Goal: Task Accomplishment & Management: Manage account settings

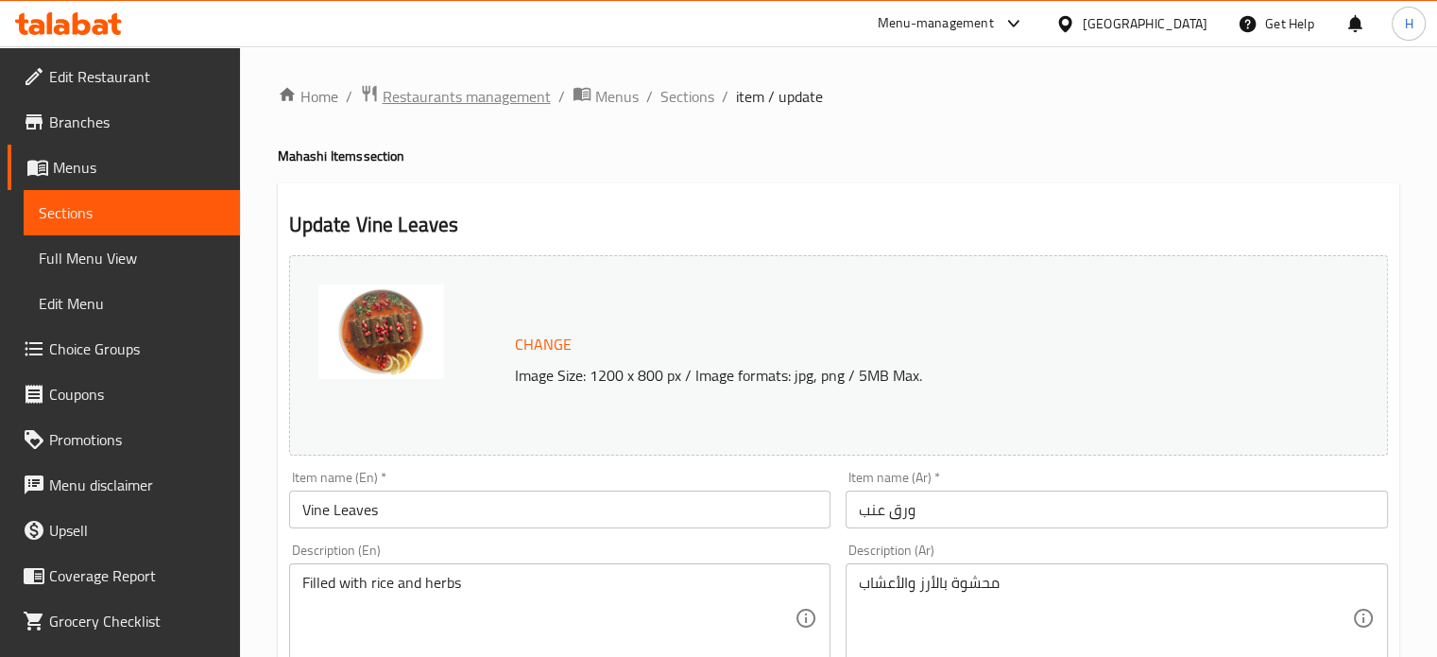
click at [431, 100] on span "Restaurants management" at bounding box center [467, 96] width 168 height 23
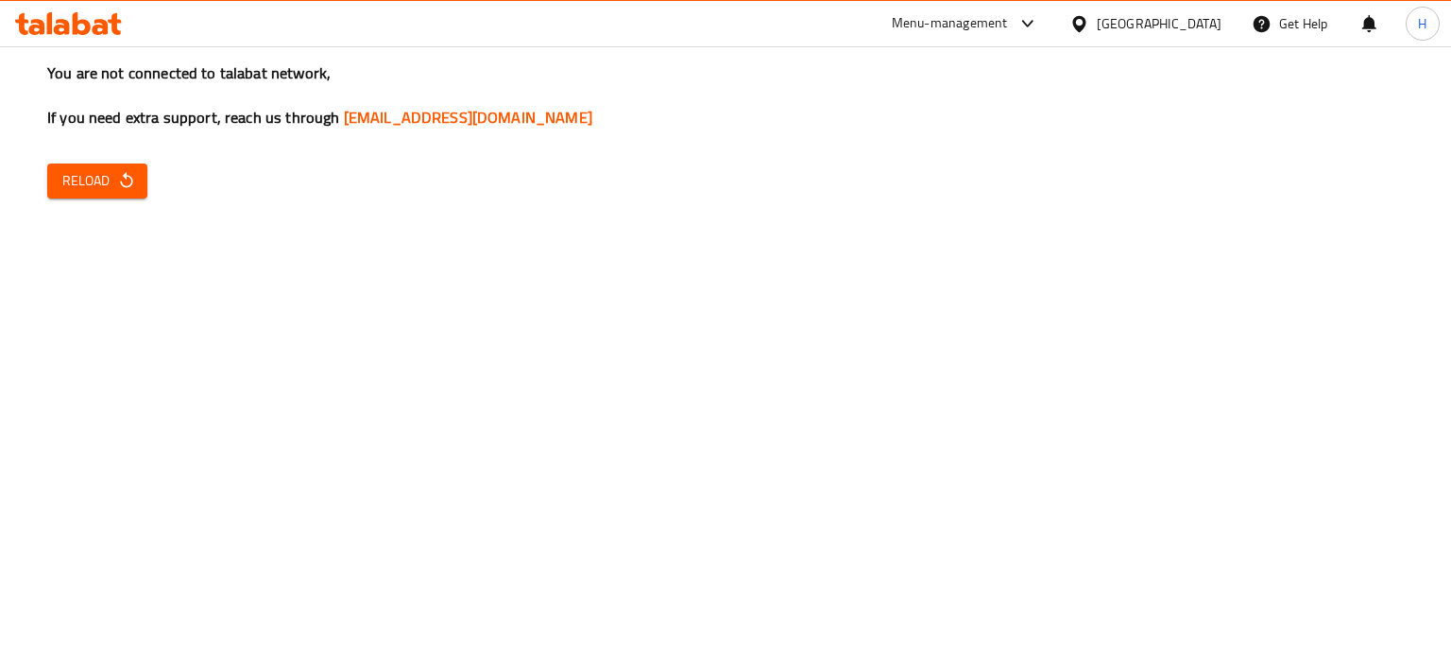
click at [893, 487] on div "You are not connected to talabat network, If you need extra support, reach us t…" at bounding box center [725, 328] width 1451 height 657
click at [98, 172] on span "Reload" at bounding box center [97, 181] width 70 height 24
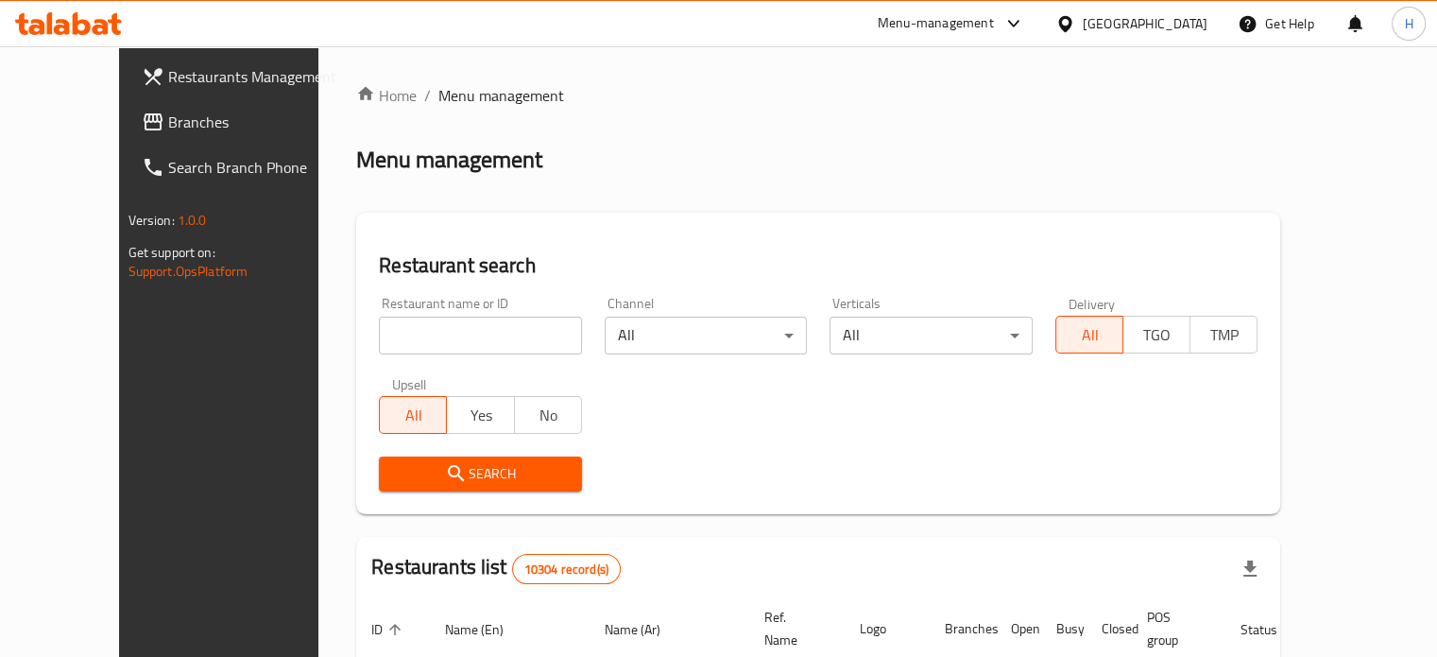
click at [472, 332] on input "search" at bounding box center [480, 336] width 203 height 38
click at [408, 326] on input "search" at bounding box center [480, 336] width 203 height 38
type input "dar al maha"
click at [455, 474] on span "Search" at bounding box center [480, 474] width 173 height 24
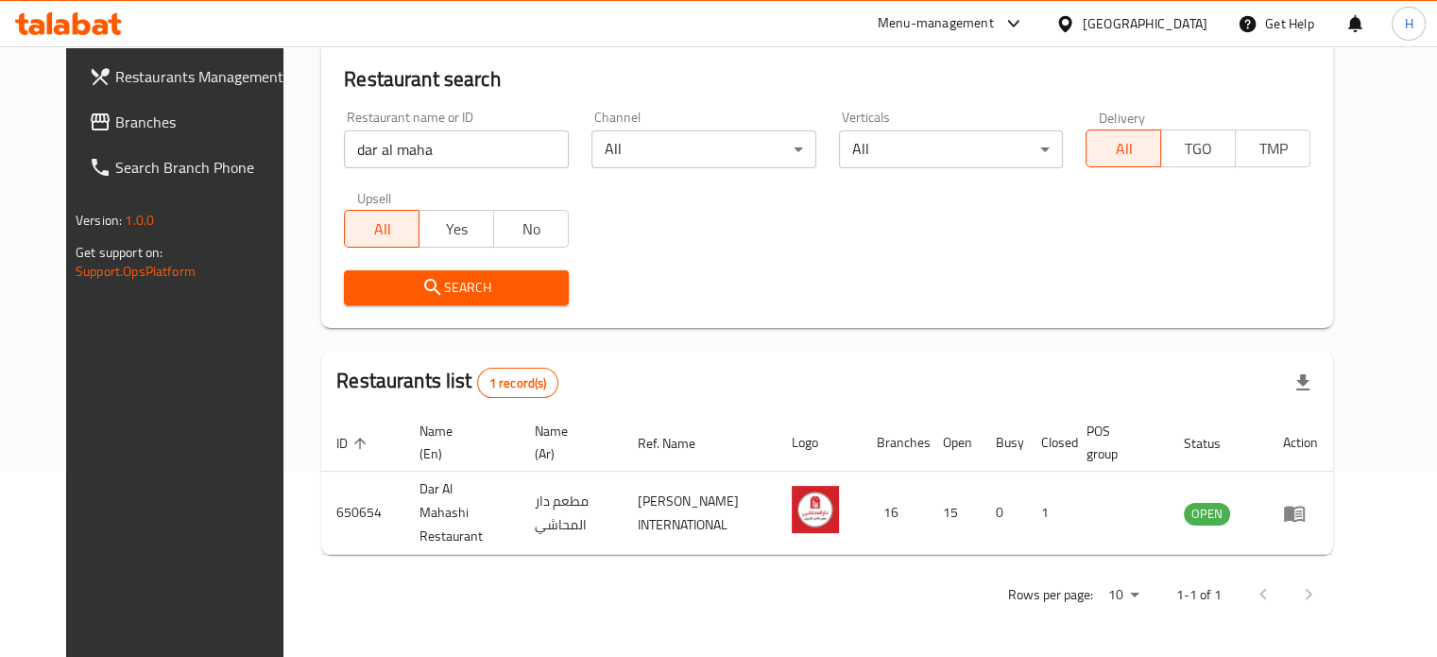
scroll to position [170, 0]
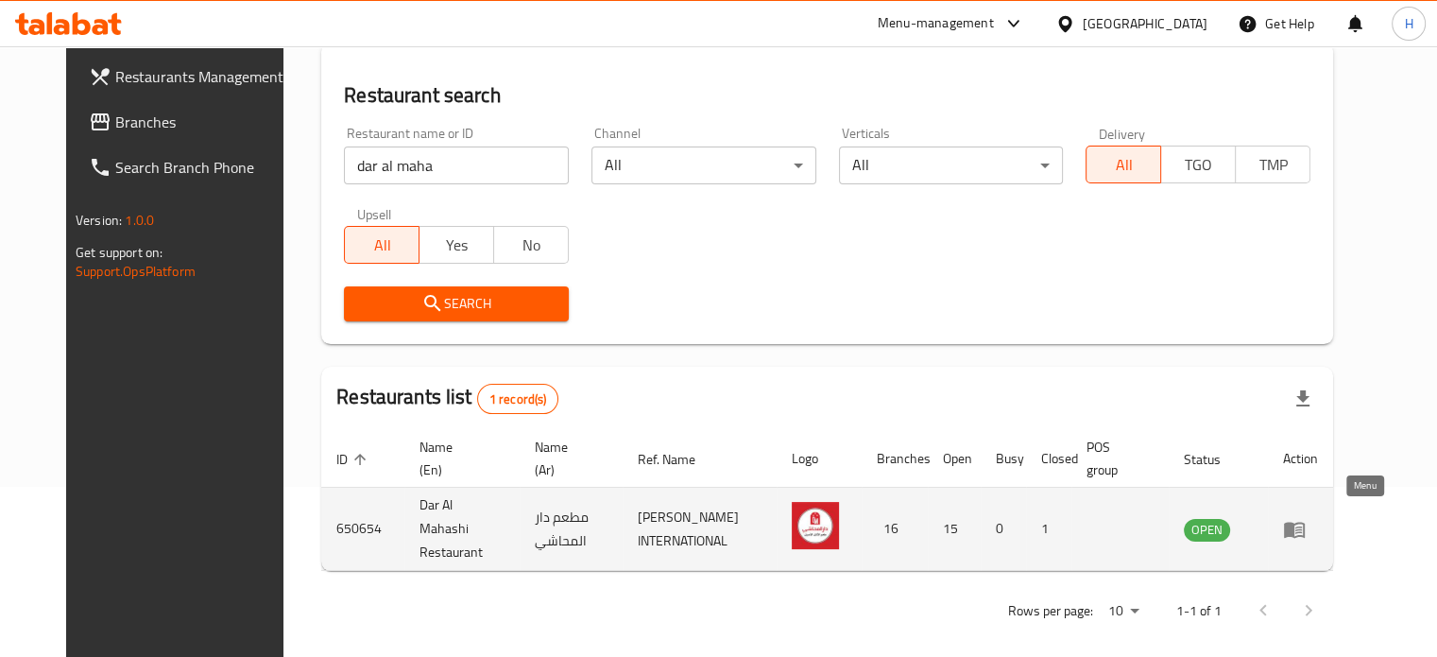
click at [1306, 518] on icon "enhanced table" at bounding box center [1294, 529] width 23 height 23
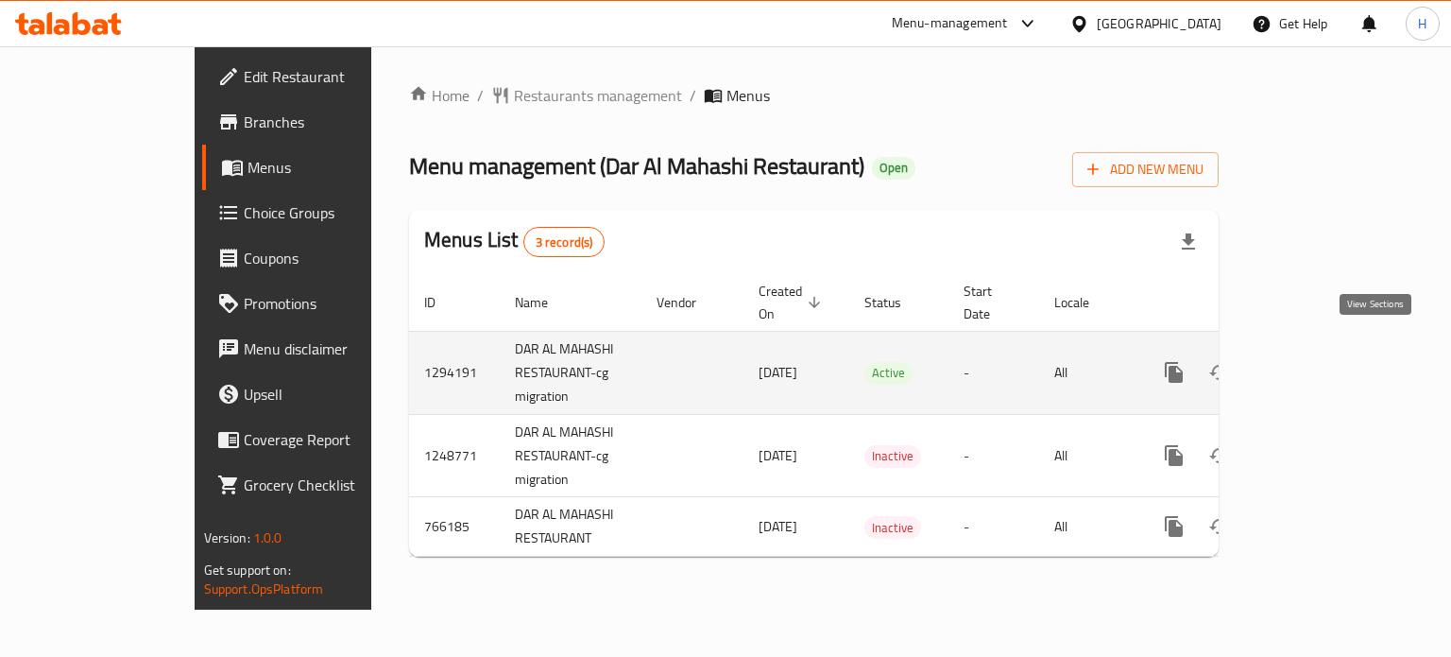
click at [1322, 361] on icon "enhanced table" at bounding box center [1310, 372] width 23 height 23
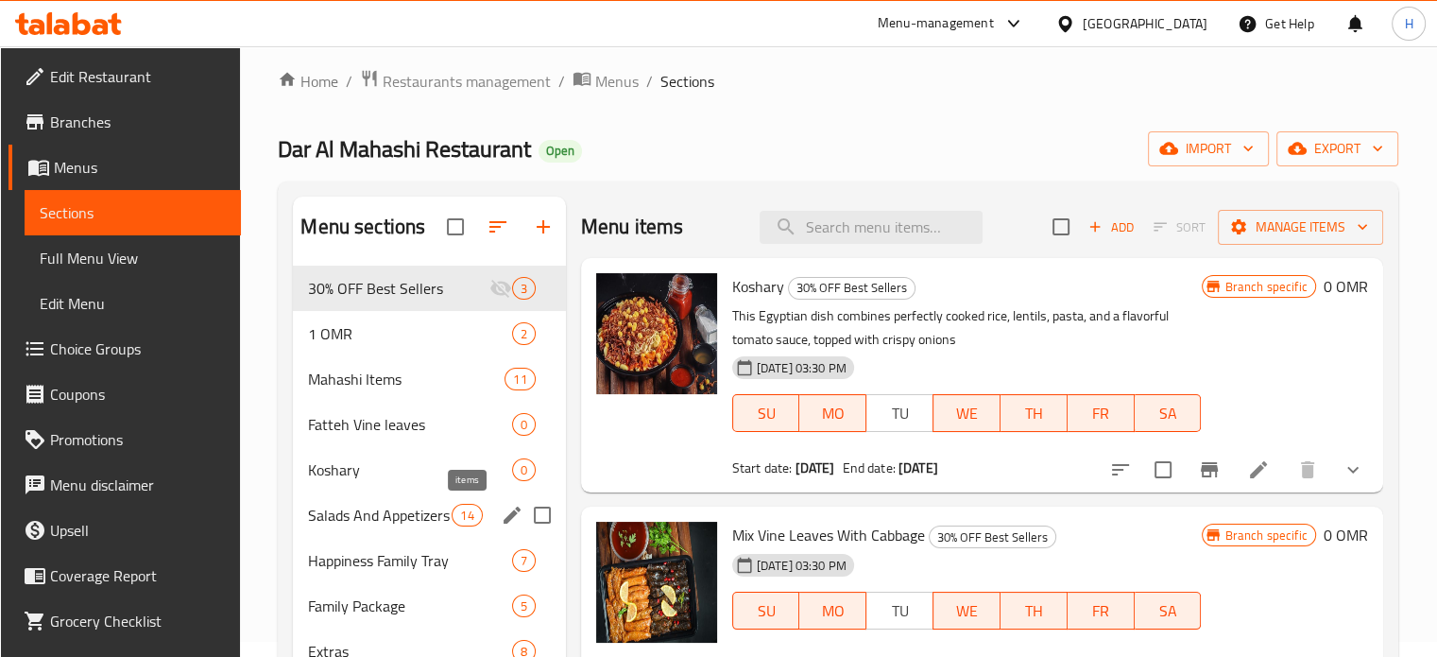
scroll to position [26, 0]
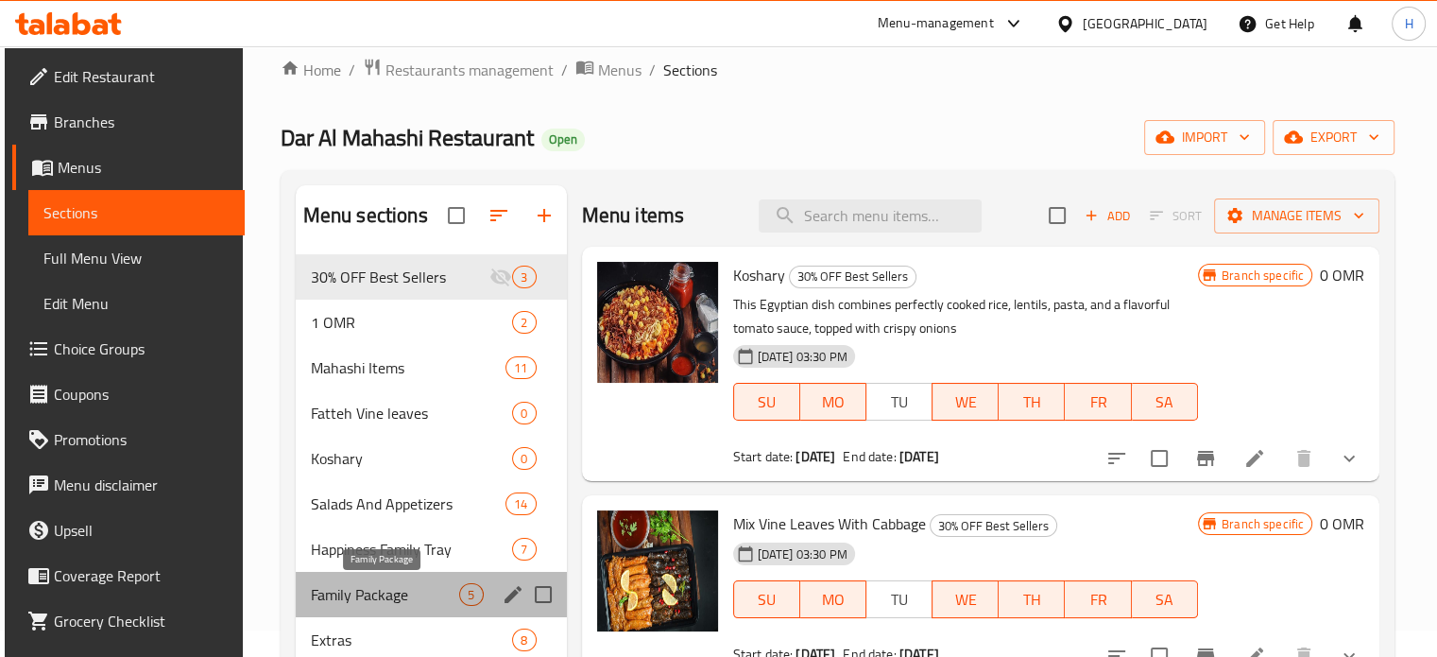
click at [436, 595] on span "Family Package" at bounding box center [385, 594] width 149 height 23
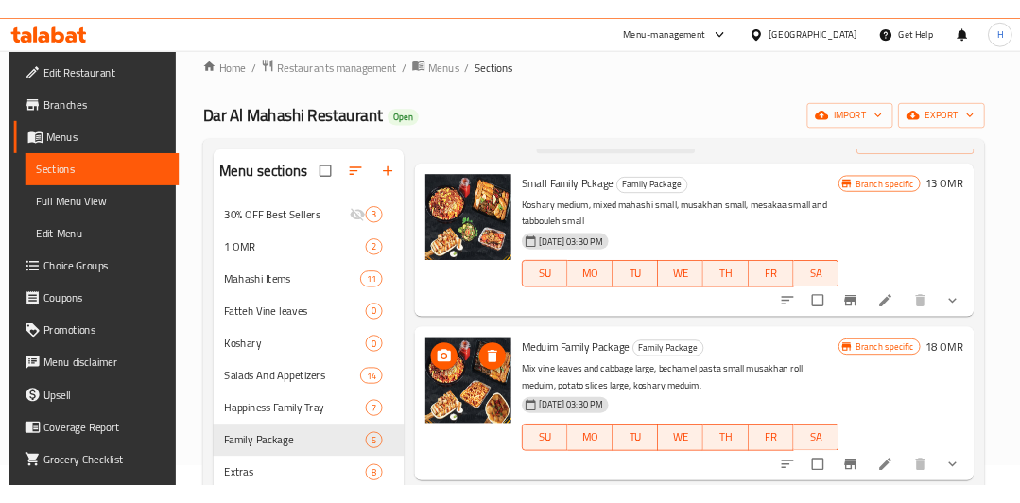
scroll to position [43, 0]
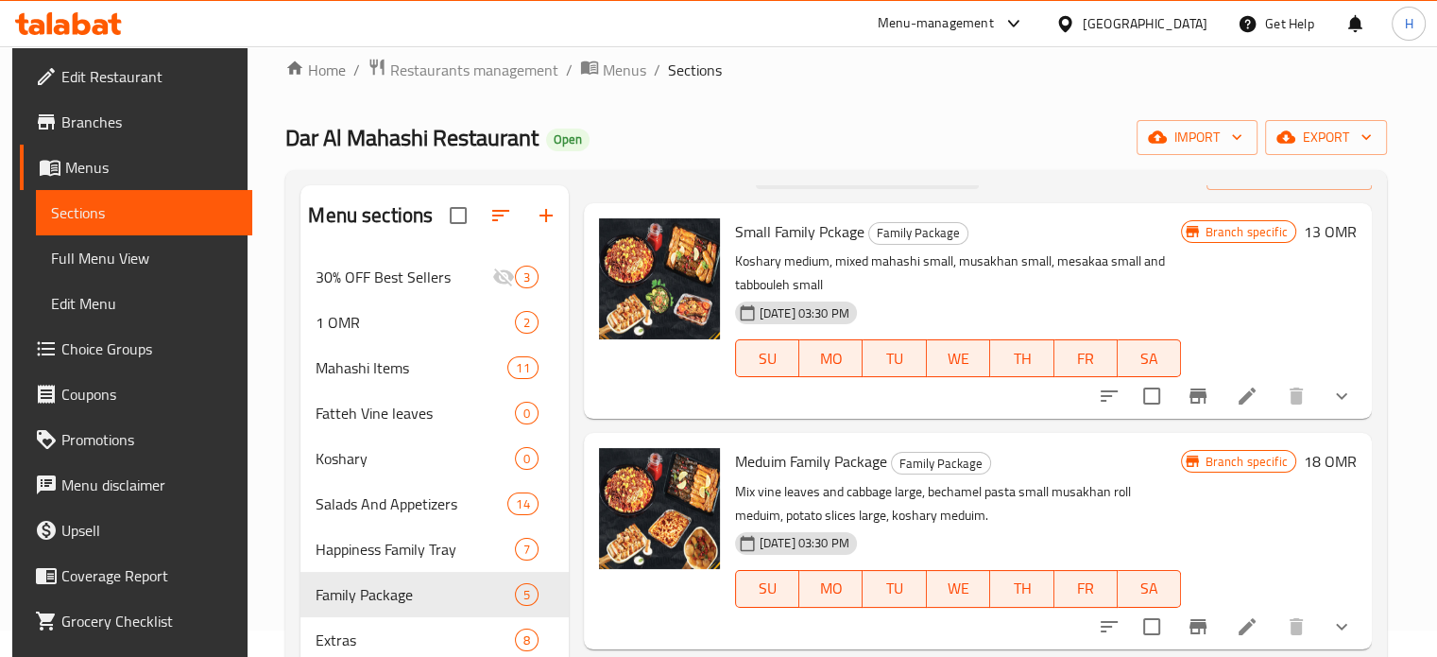
click at [1386, 245] on div "Menu sections 30% OFF Best Sellers 3 1 OMR 2 Mahashi Items 11 Fatteh Vine leave…" at bounding box center [835, 513] width 1101 height 687
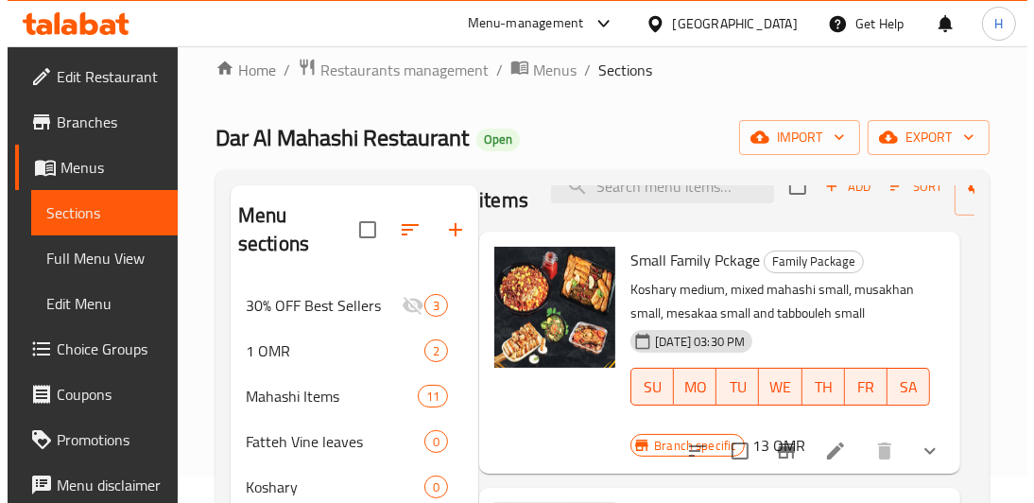
scroll to position [43, 15]
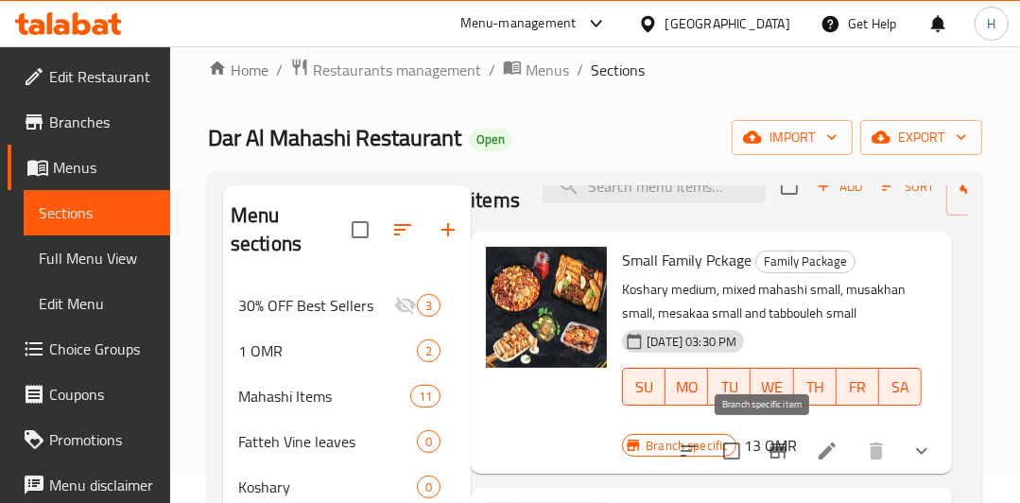
click at [769, 452] on icon "Branch-specific-item" at bounding box center [777, 450] width 17 height 15
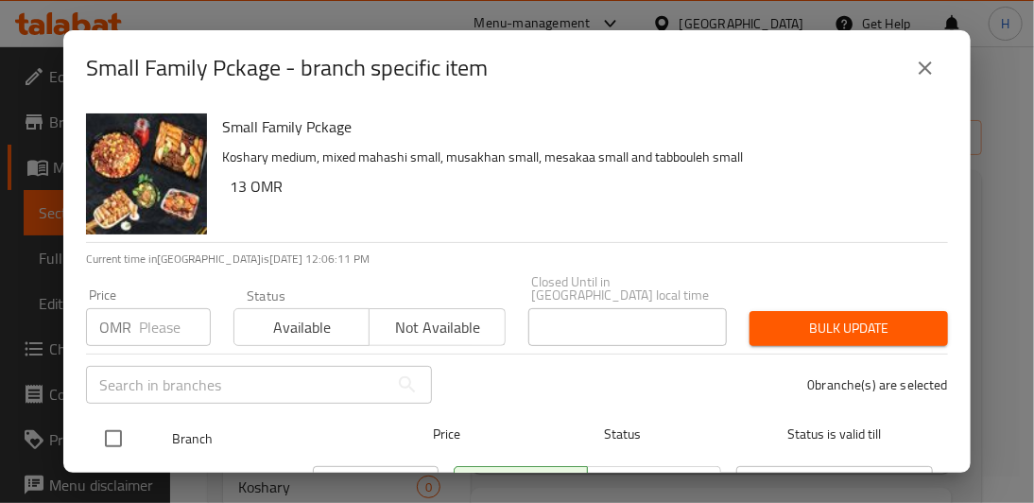
click at [112, 426] on input "checkbox" at bounding box center [114, 439] width 40 height 40
checkbox input "true"
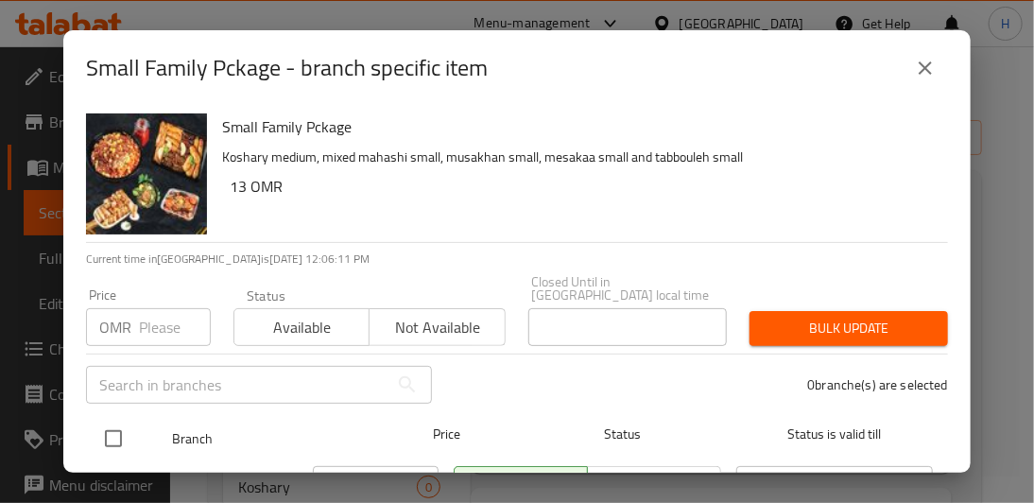
checkbox input "true"
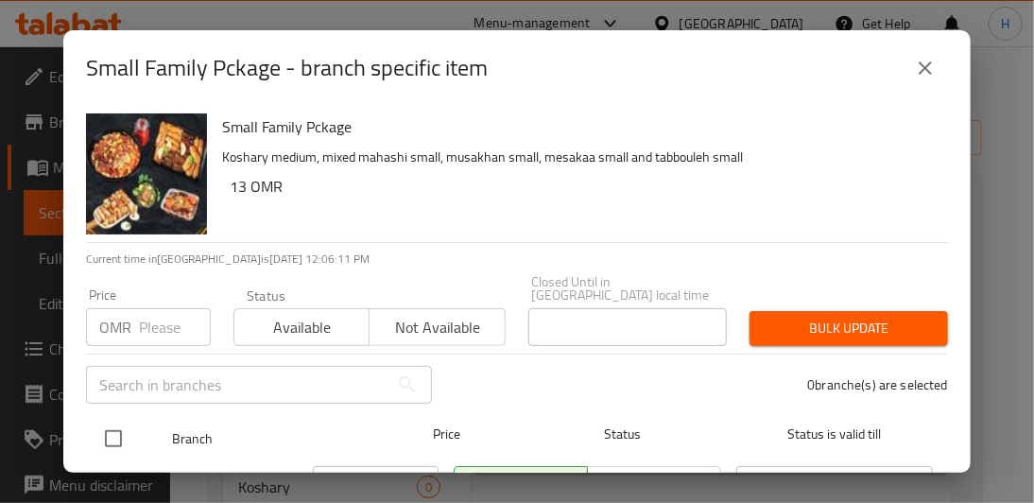
checkbox input "true"
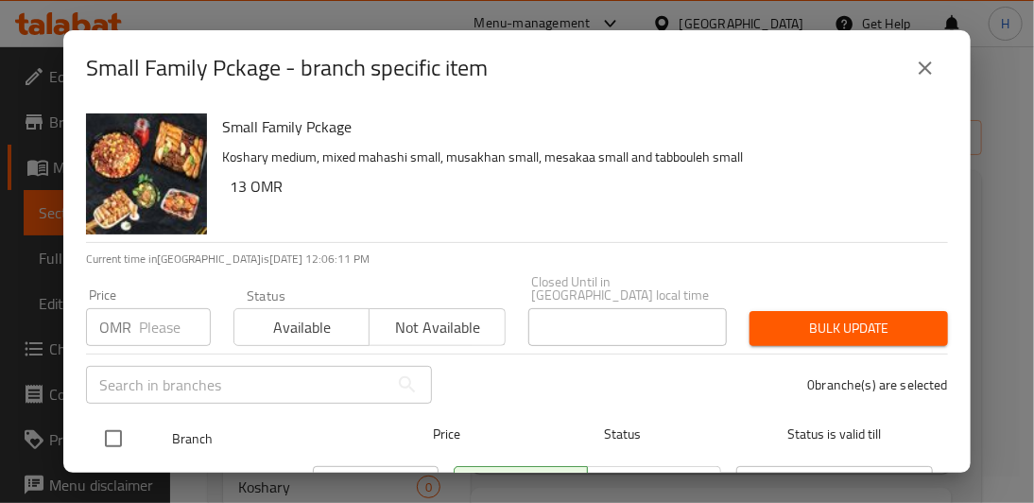
checkbox input "true"
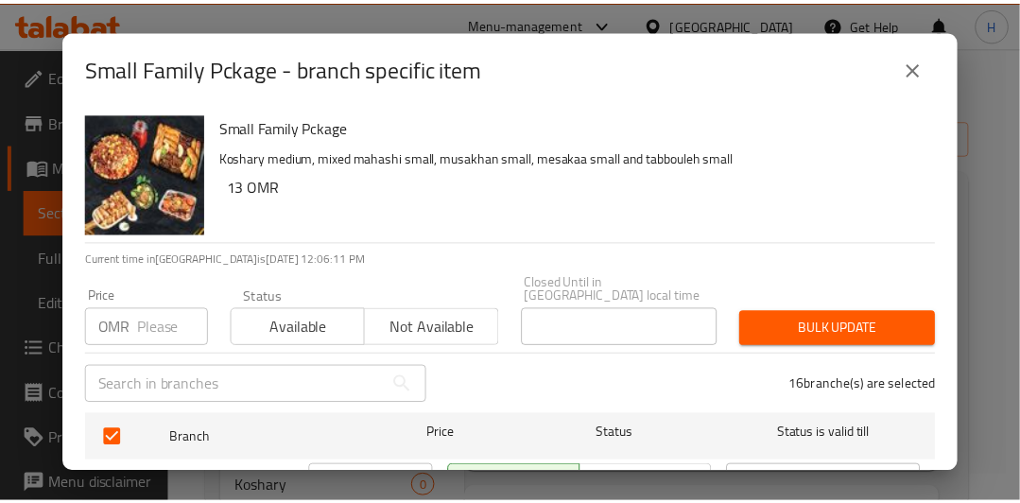
scroll to position [7, 0]
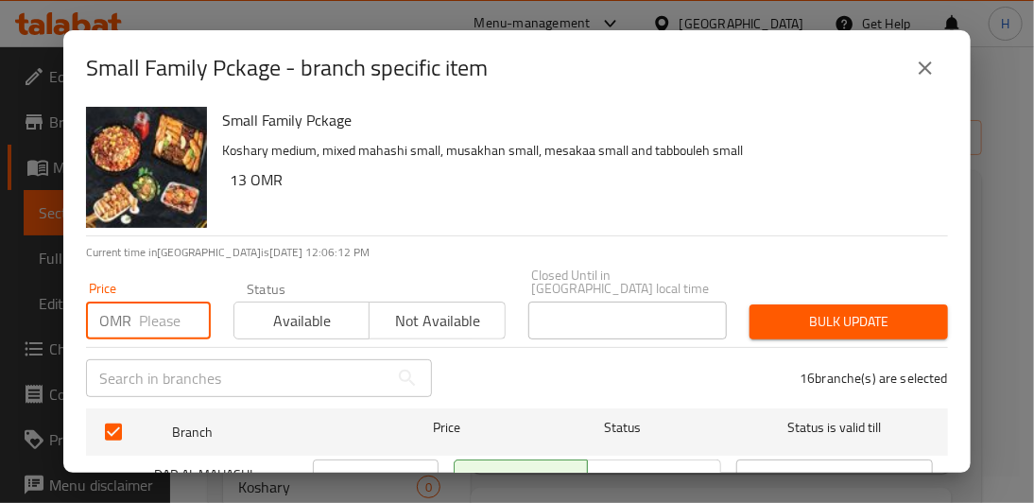
click at [155, 311] on input "number" at bounding box center [175, 320] width 72 height 38
type input "14.3"
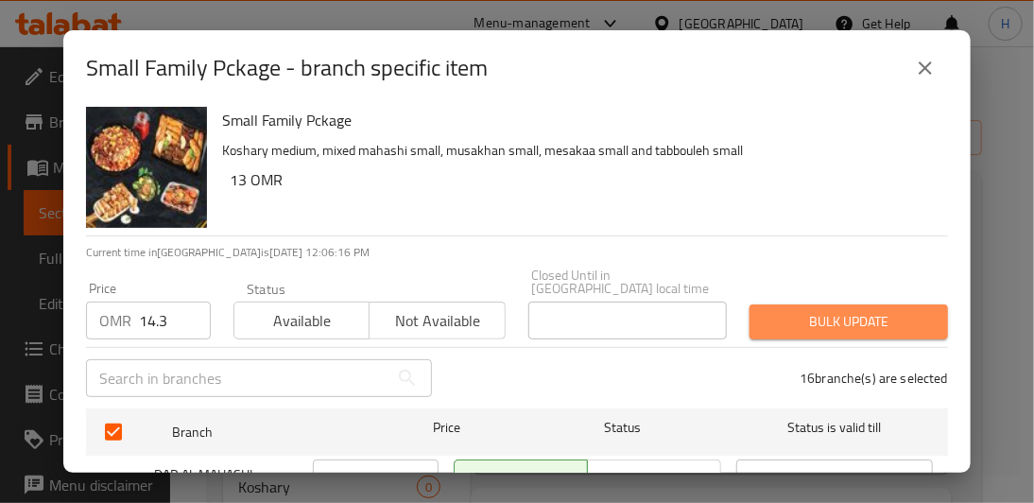
click at [876, 317] on span "Bulk update" at bounding box center [848, 322] width 168 height 24
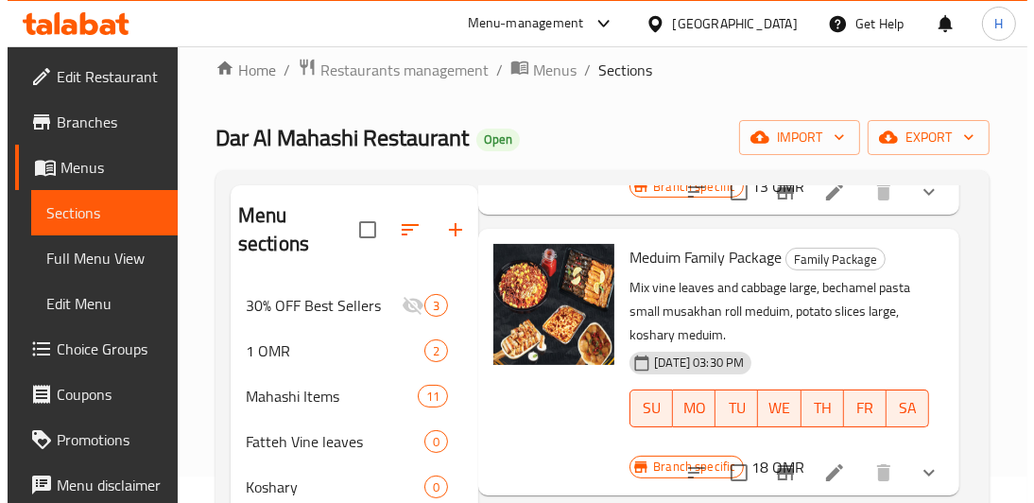
scroll to position [304, 15]
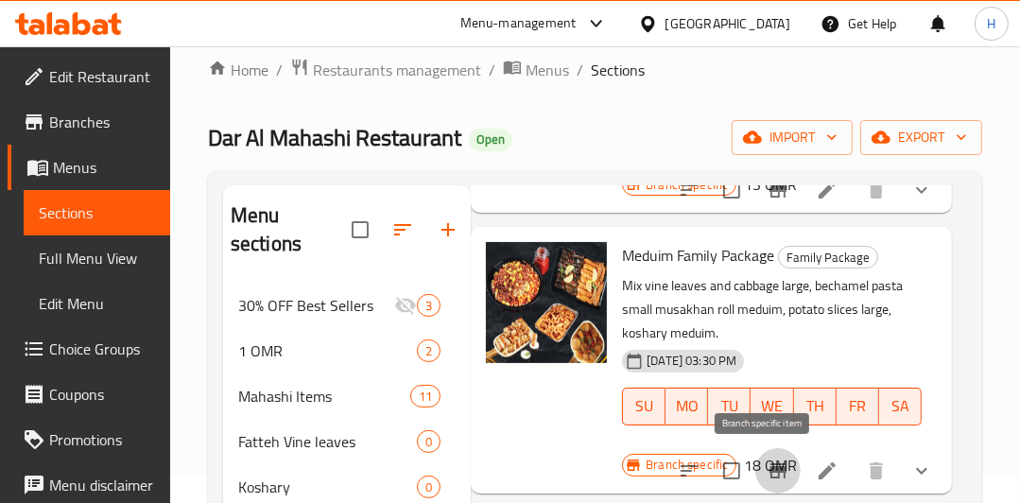
click at [769, 466] on icon "Branch-specific-item" at bounding box center [777, 470] width 17 height 15
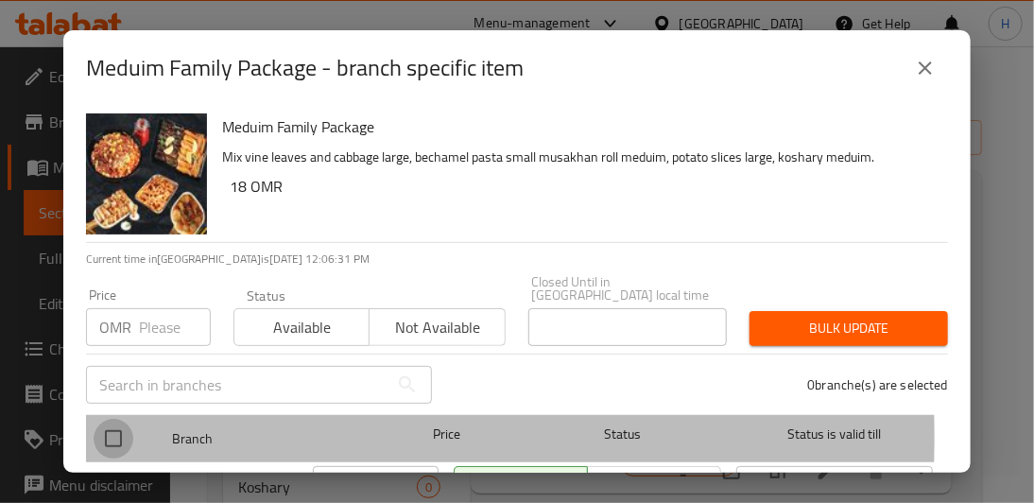
click at [117, 423] on input "checkbox" at bounding box center [114, 439] width 40 height 40
checkbox input "true"
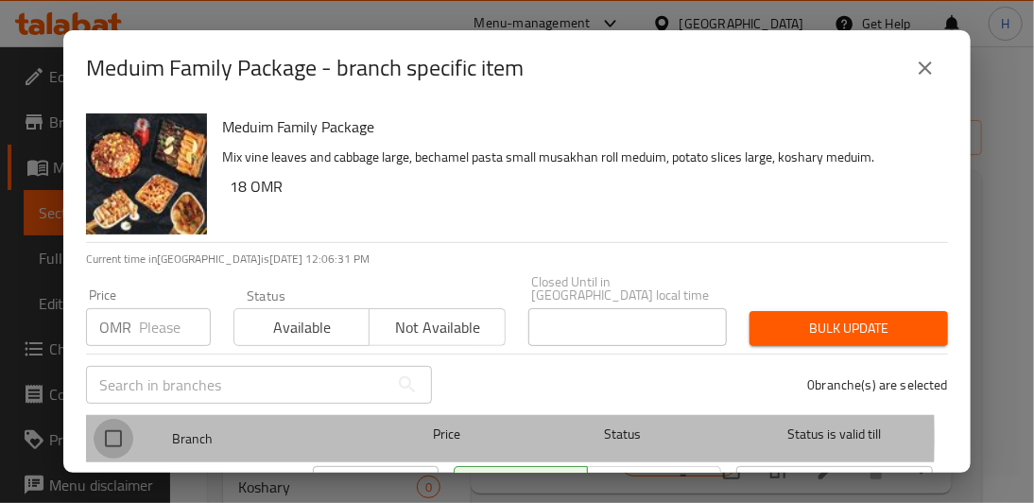
checkbox input "true"
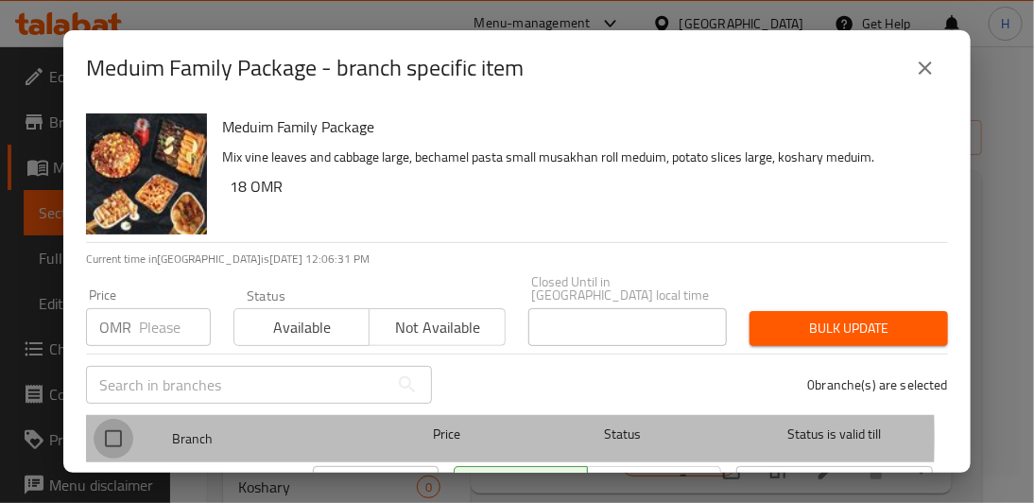
checkbox input "true"
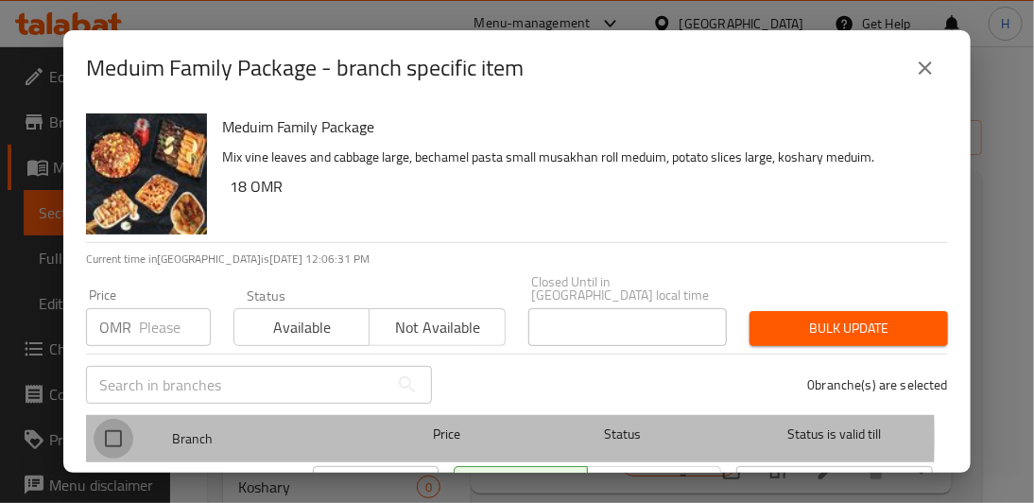
checkbox input "true"
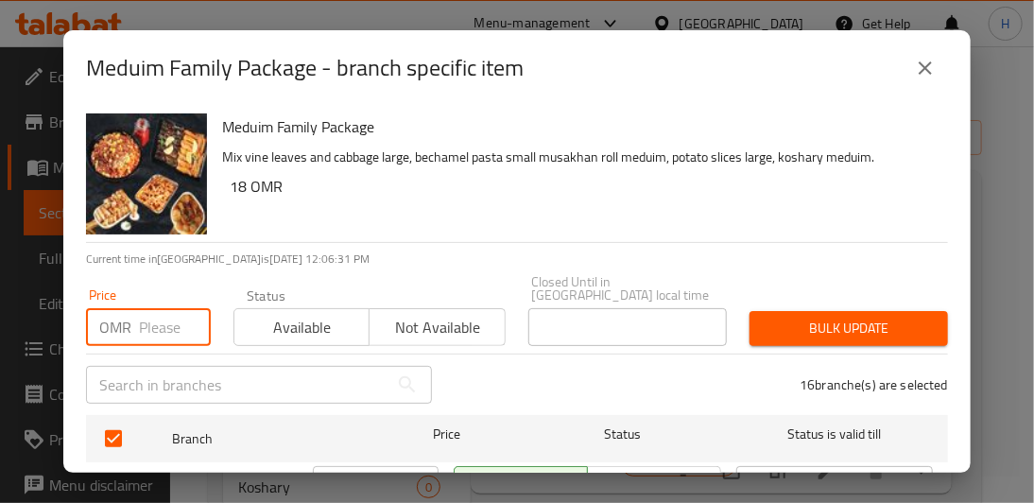
click at [147, 314] on input "number" at bounding box center [175, 327] width 72 height 38
type input "19.55"
click at [834, 320] on span "Bulk update" at bounding box center [848, 329] width 168 height 24
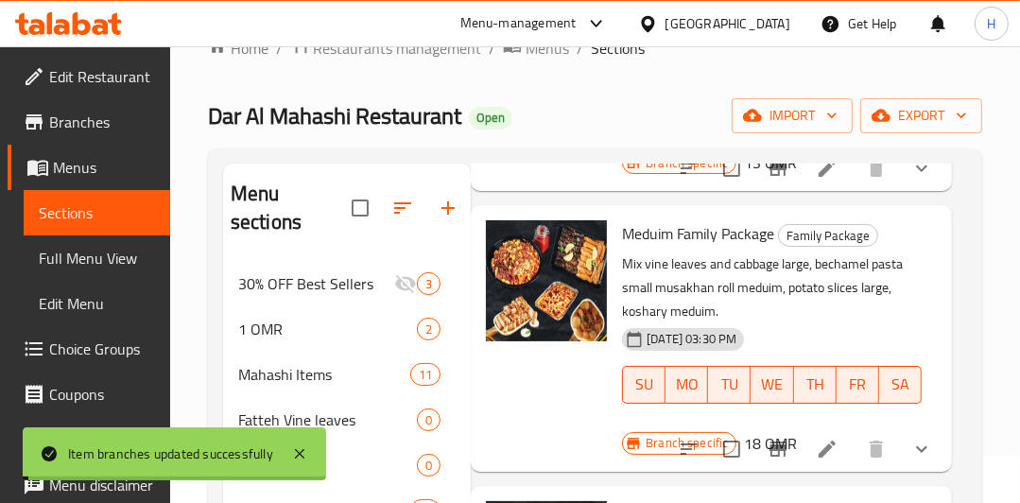
scroll to position [51, 0]
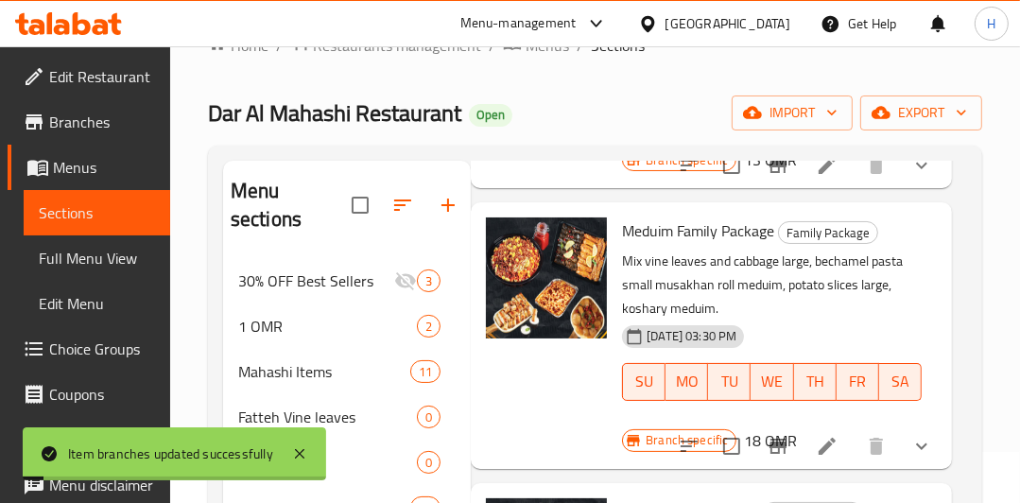
click at [538, 249] on img at bounding box center [546, 277] width 121 height 121
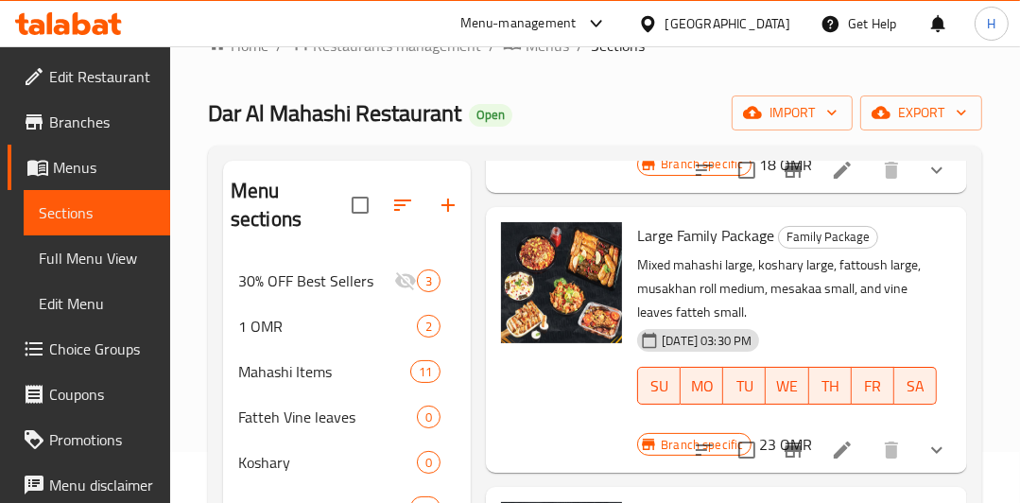
scroll to position [584, 0]
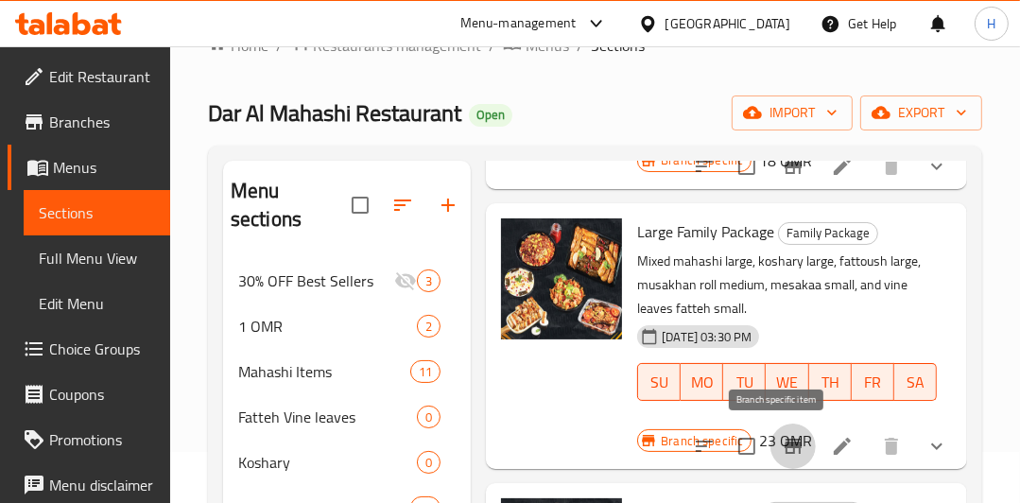
click at [784, 444] on icon "Branch-specific-item" at bounding box center [792, 445] width 17 height 15
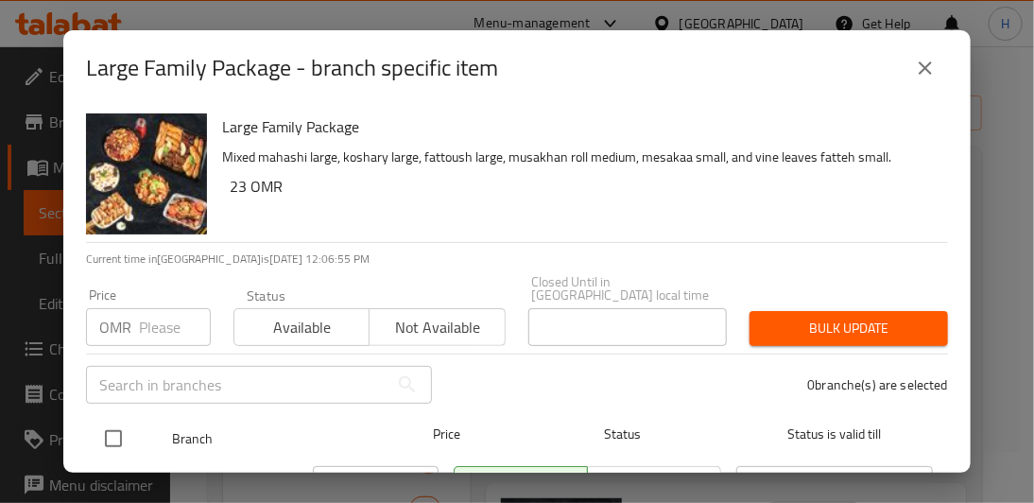
click at [111, 423] on input "checkbox" at bounding box center [114, 439] width 40 height 40
checkbox input "true"
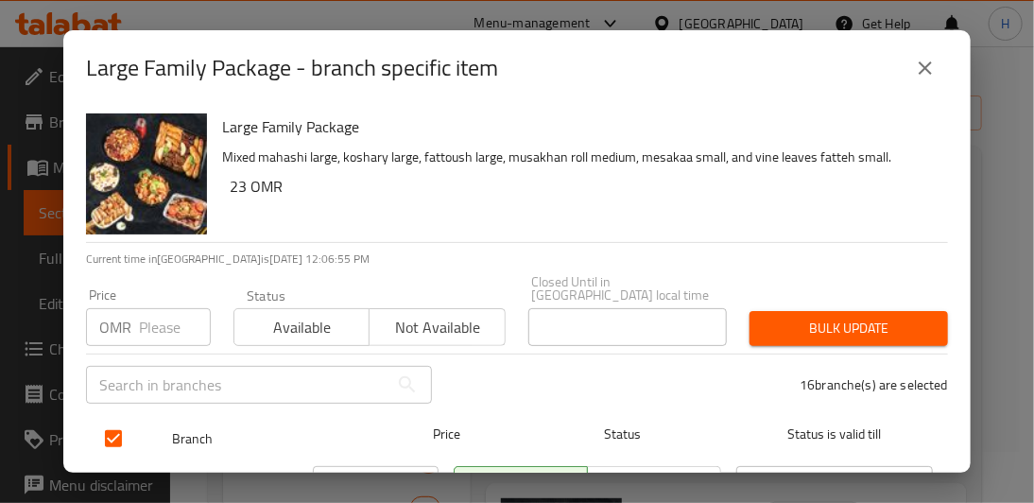
checkbox input "true"
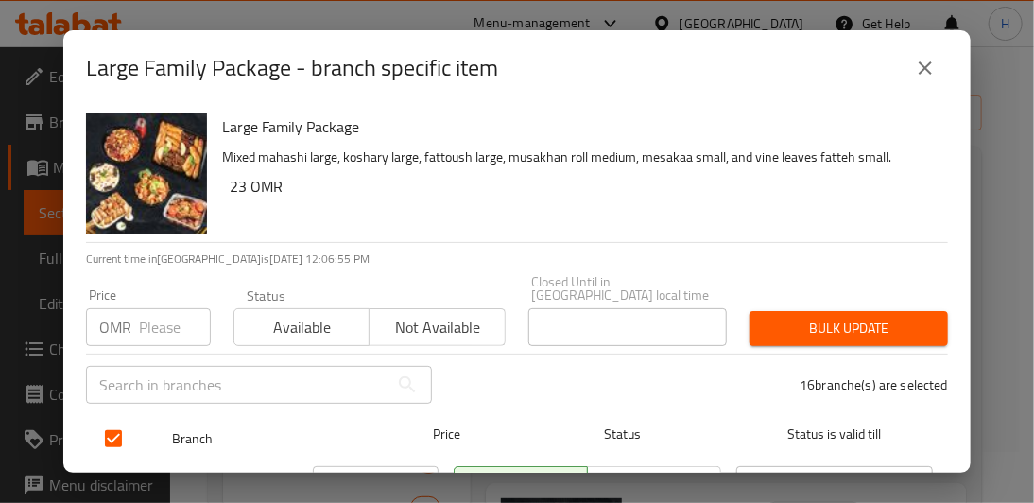
checkbox input "true"
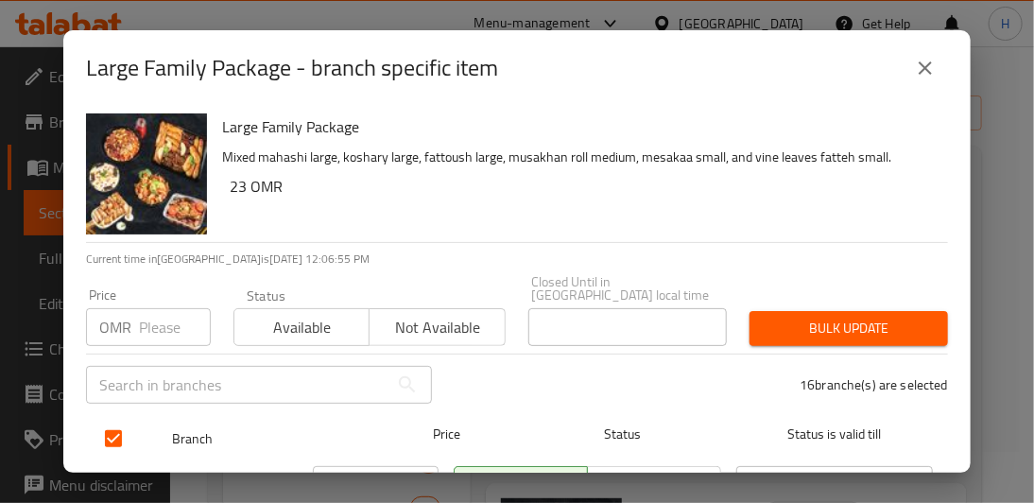
checkbox input "true"
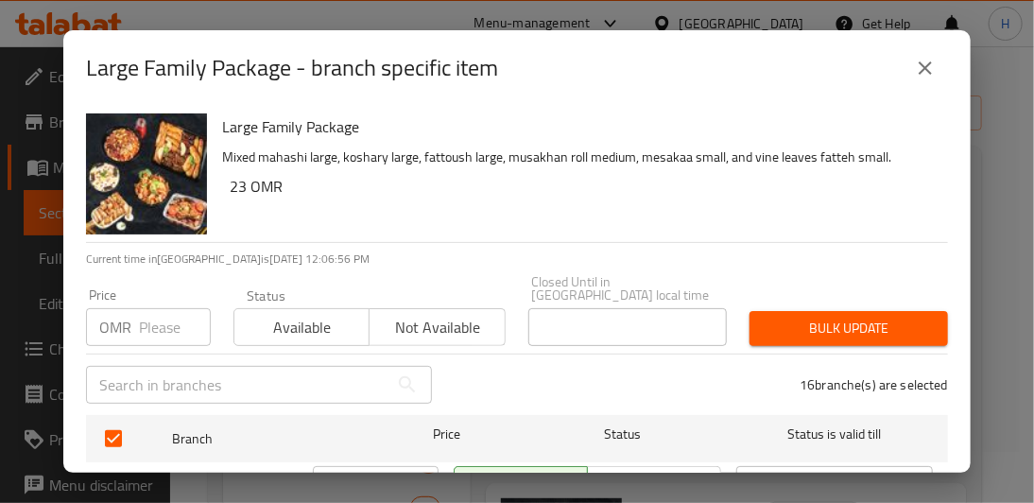
click at [158, 324] on input "number" at bounding box center [175, 327] width 72 height 38
type input "25.85"
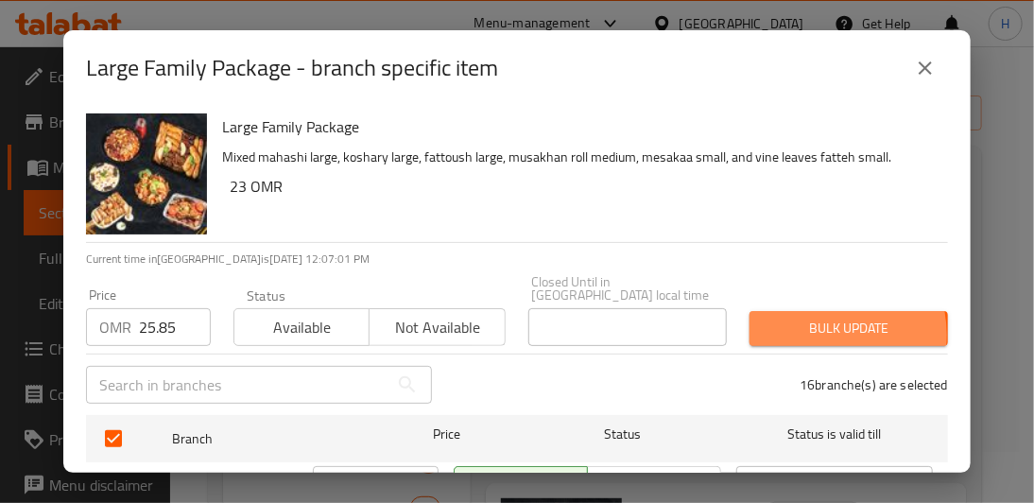
click at [805, 321] on span "Bulk update" at bounding box center [848, 329] width 168 height 24
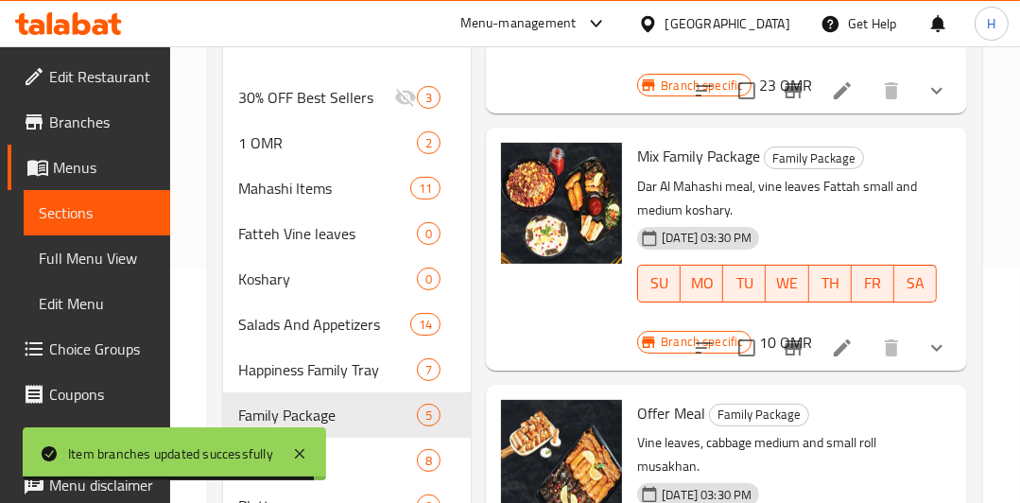
scroll to position [244, 0]
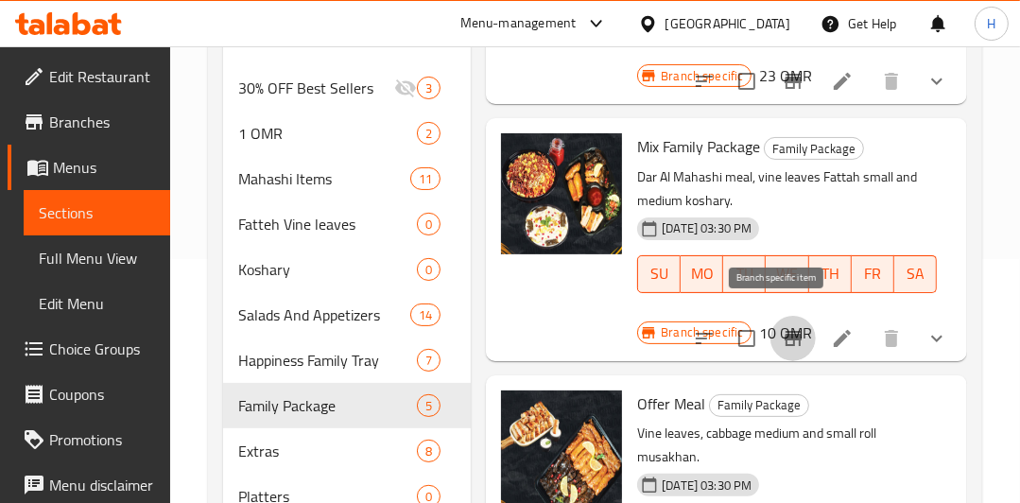
click at [784, 331] on icon "Branch-specific-item" at bounding box center [792, 338] width 17 height 15
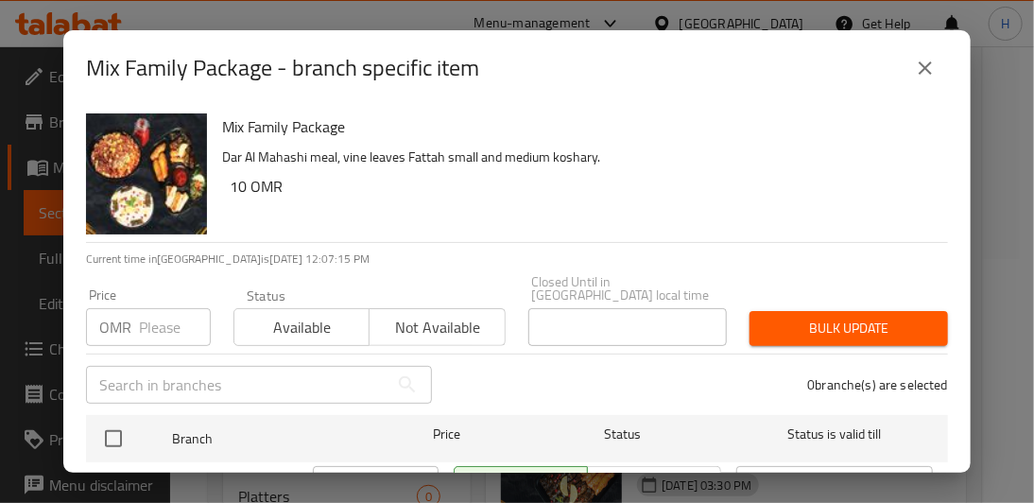
click at [151, 320] on input "number" at bounding box center [175, 327] width 72 height 38
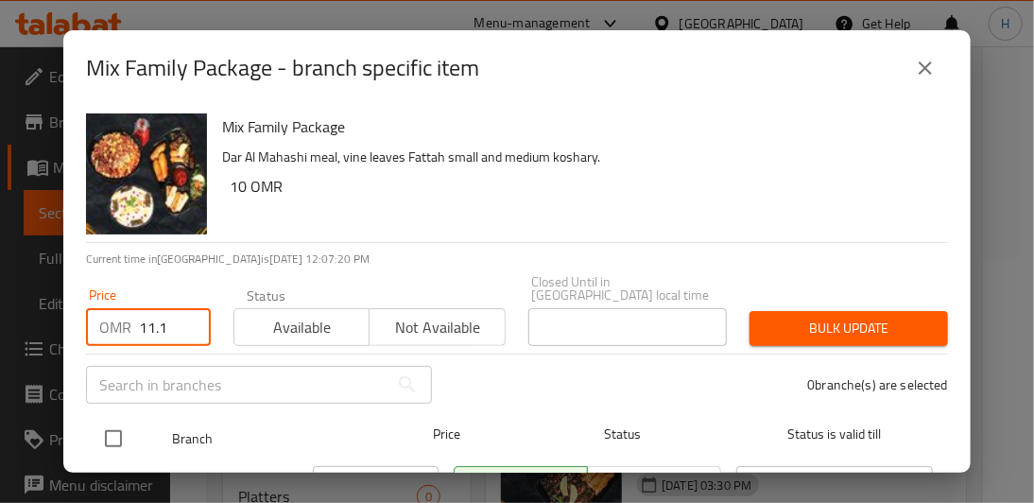
type input "11.1"
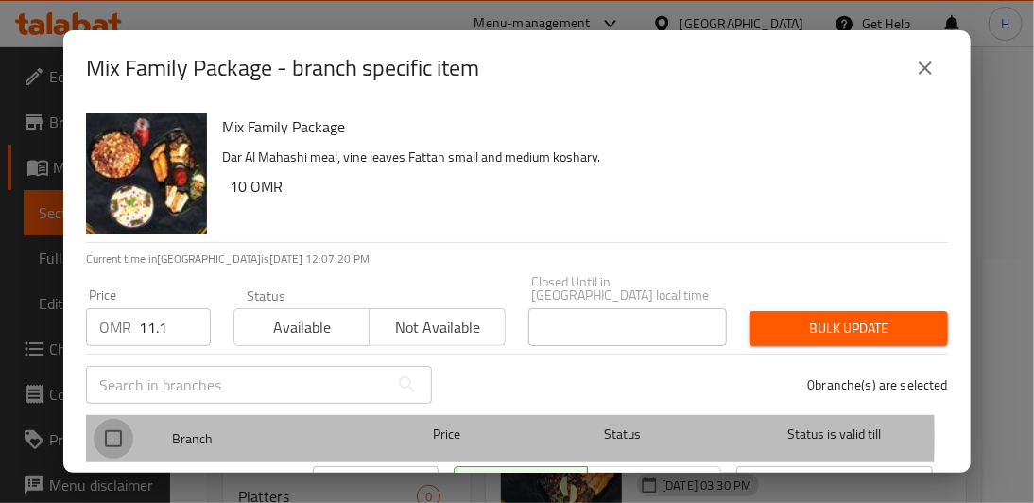
click at [112, 423] on input "checkbox" at bounding box center [114, 439] width 40 height 40
checkbox input "true"
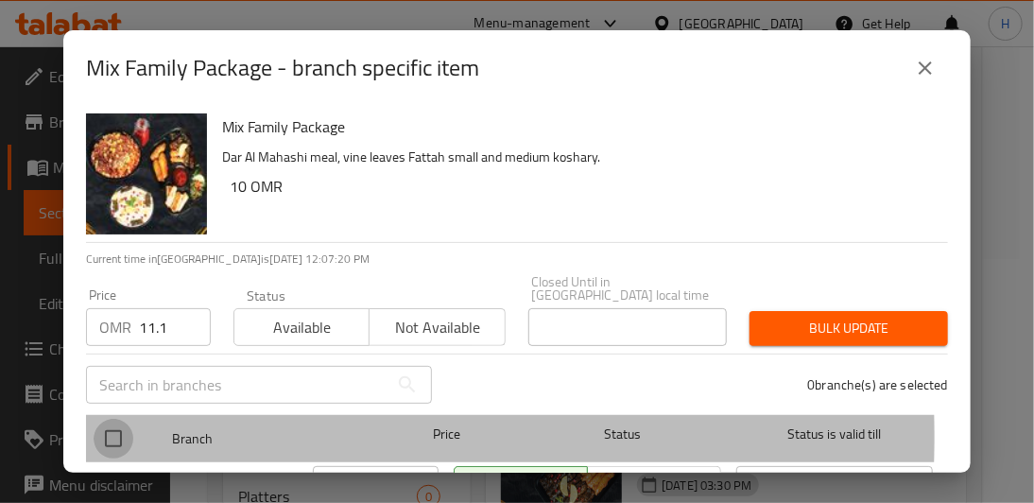
checkbox input "true"
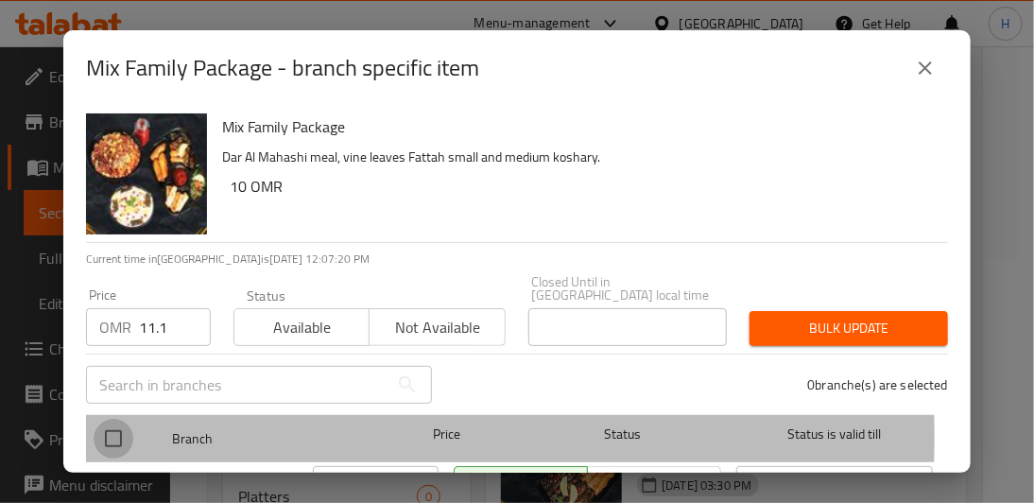
checkbox input "true"
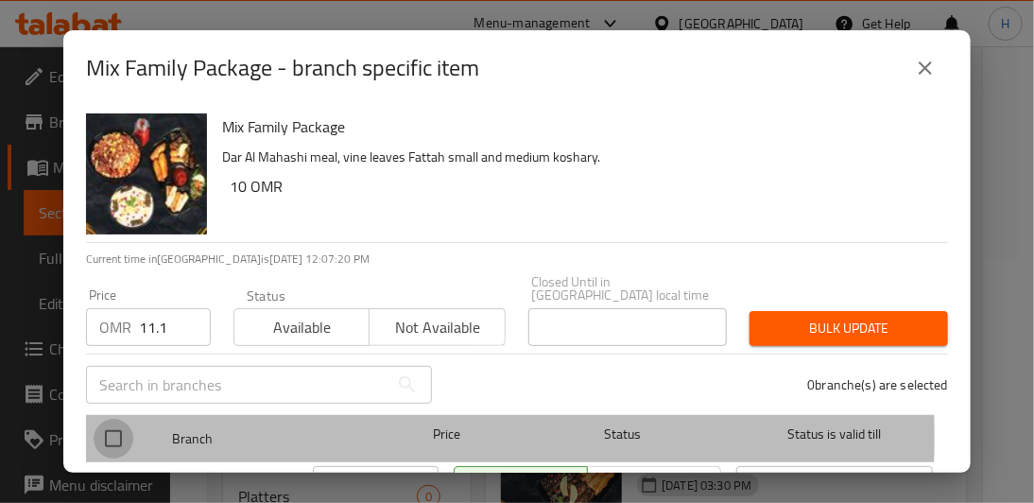
checkbox input "true"
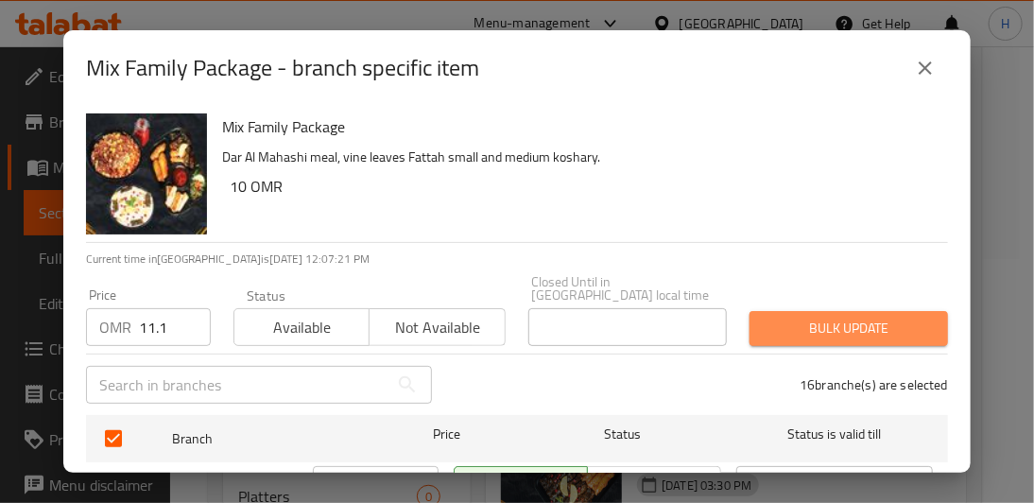
click at [842, 319] on span "Bulk update" at bounding box center [848, 329] width 168 height 24
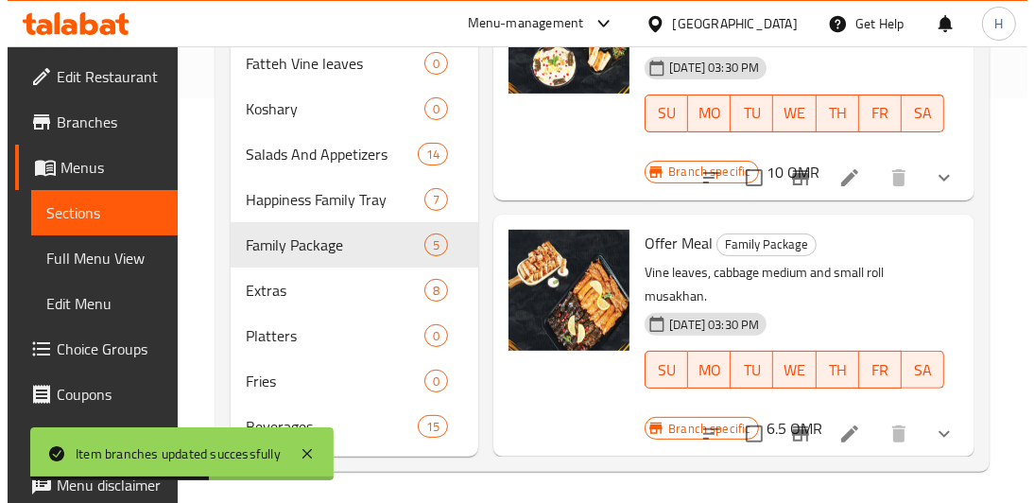
scroll to position [411, 0]
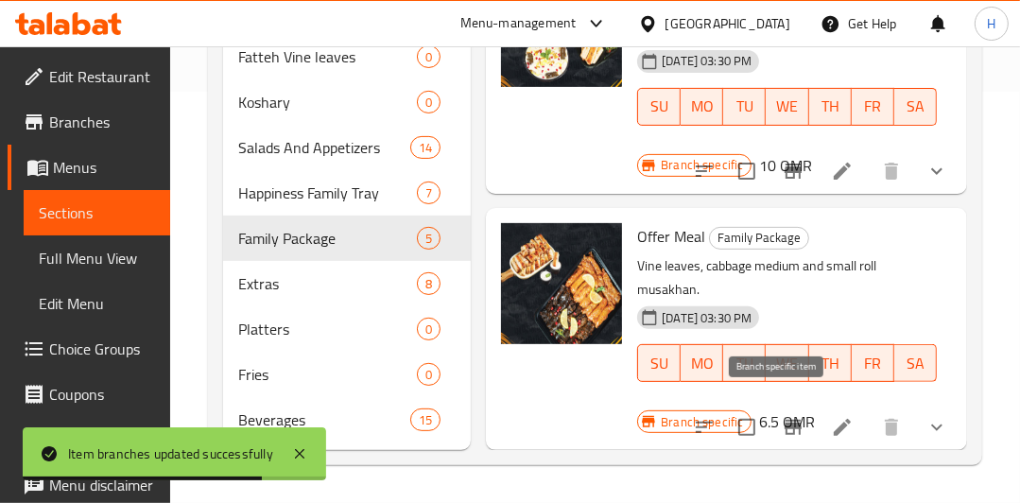
click at [784, 420] on icon "Branch-specific-item" at bounding box center [792, 427] width 17 height 15
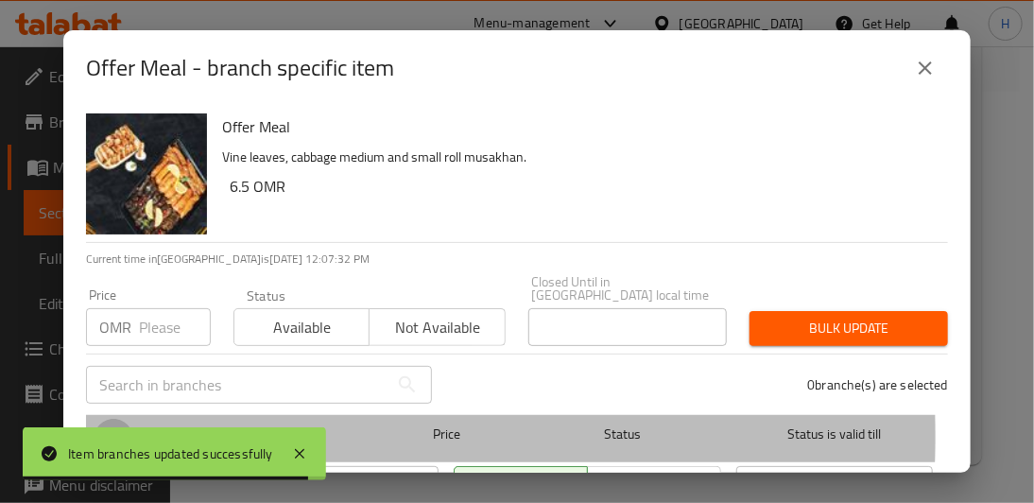
click at [112, 422] on input "checkbox" at bounding box center [114, 439] width 40 height 40
checkbox input "true"
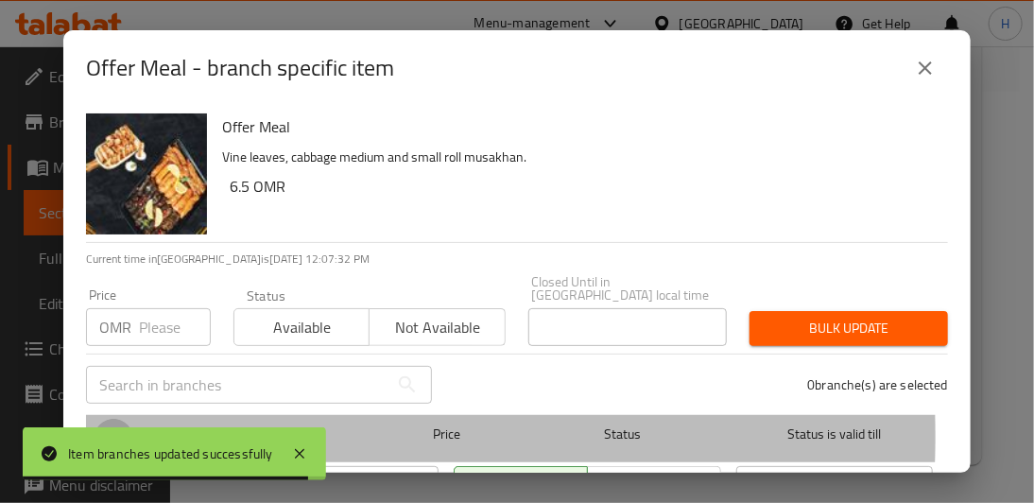
checkbox input "true"
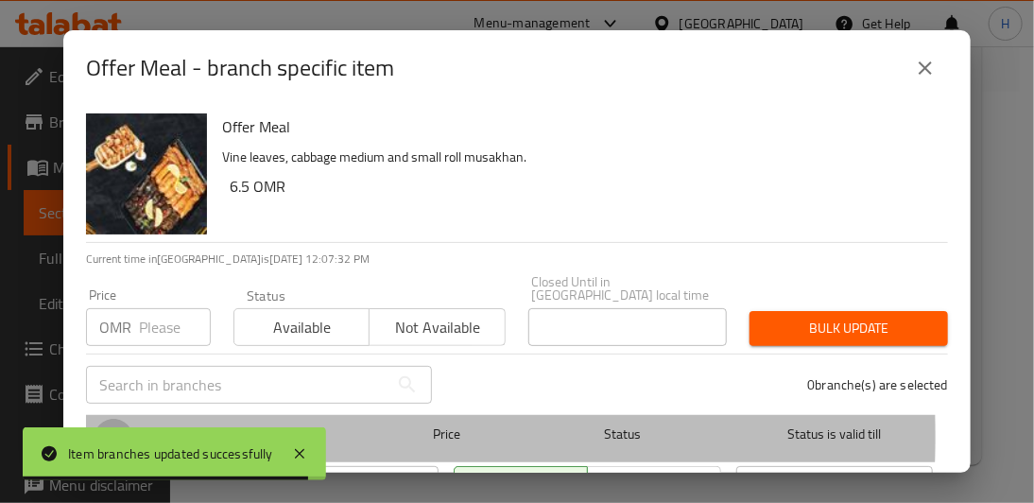
checkbox input "true"
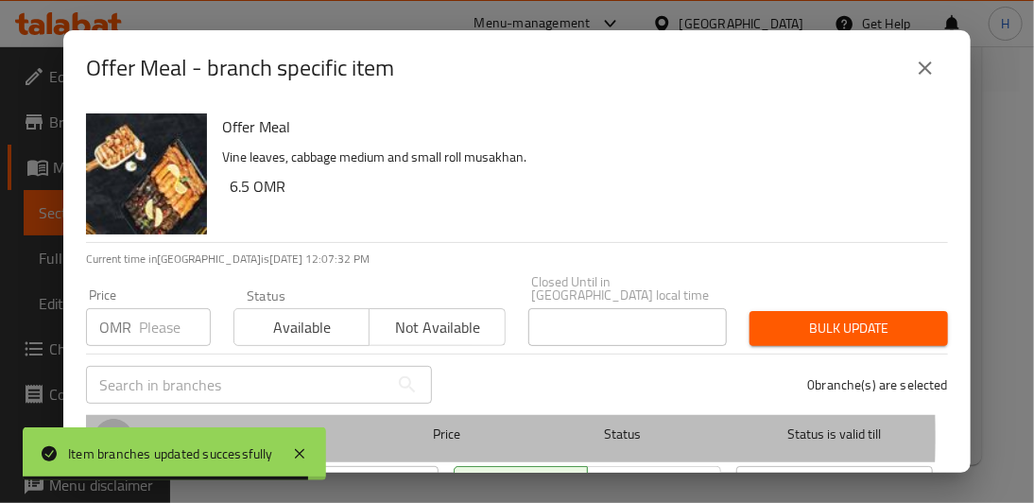
checkbox input "true"
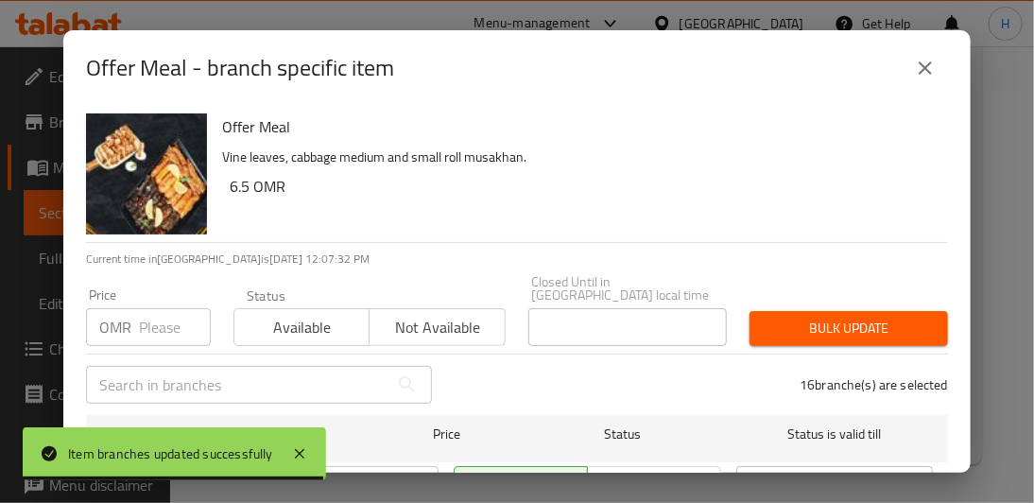
click at [145, 315] on input "number" at bounding box center [175, 327] width 72 height 38
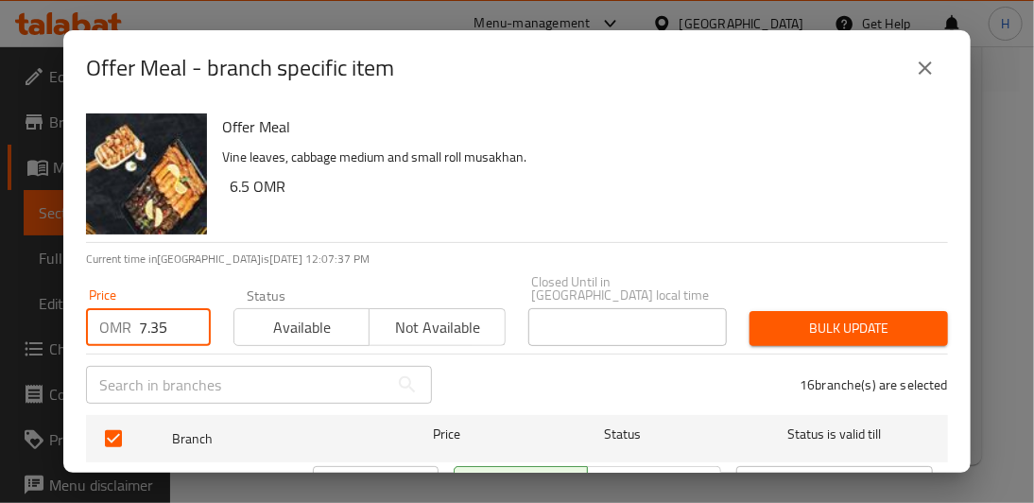
scroll to position [21, 0]
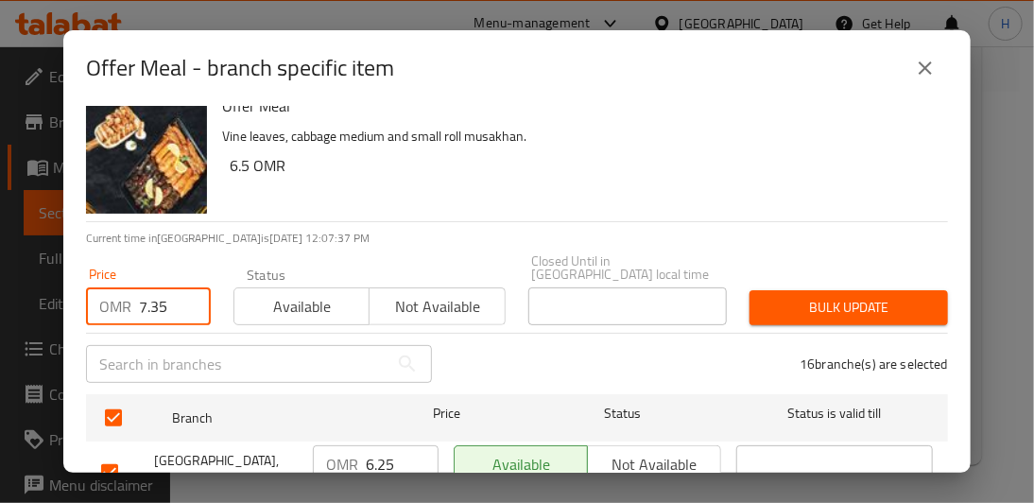
type input "7.35"
click at [900, 296] on span "Bulk update" at bounding box center [848, 308] width 168 height 24
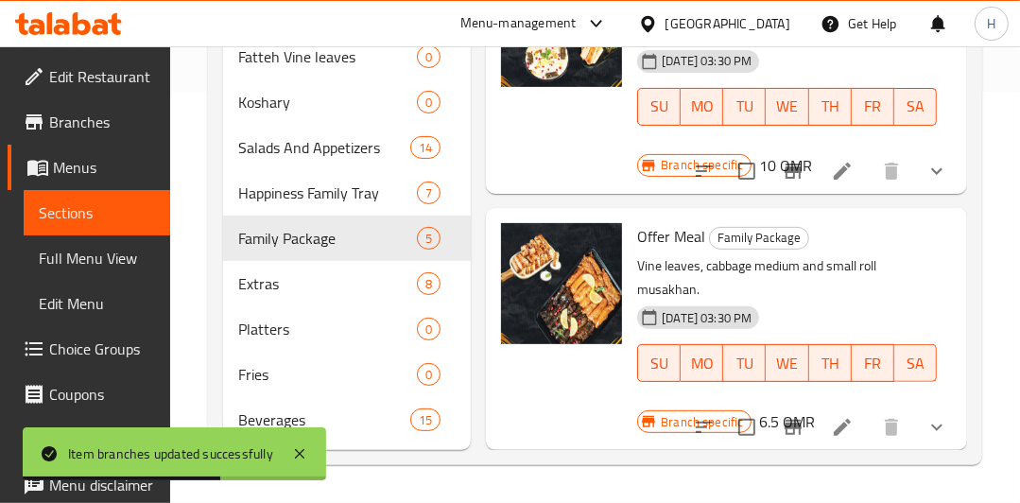
scroll to position [770, 0]
click at [275, 332] on span "Platters" at bounding box center [301, 329] width 126 height 23
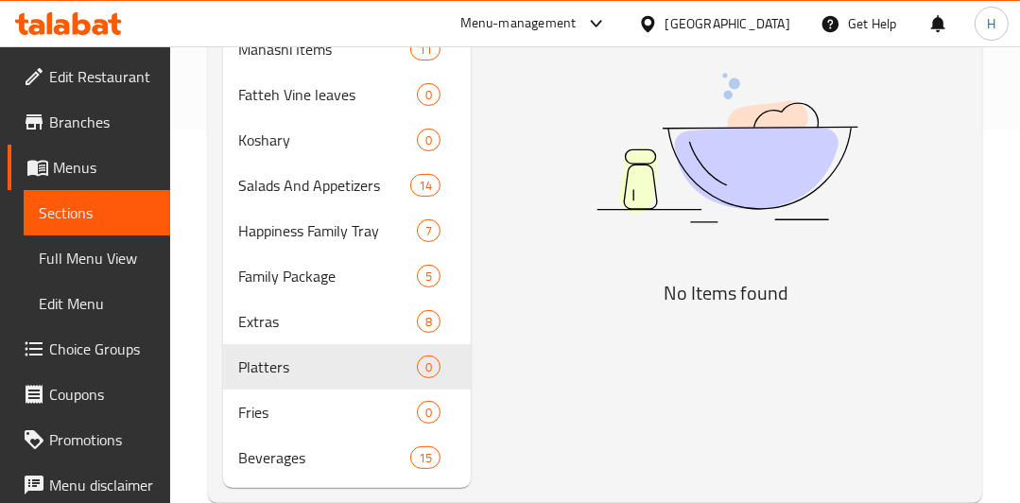
scroll to position [374, 0]
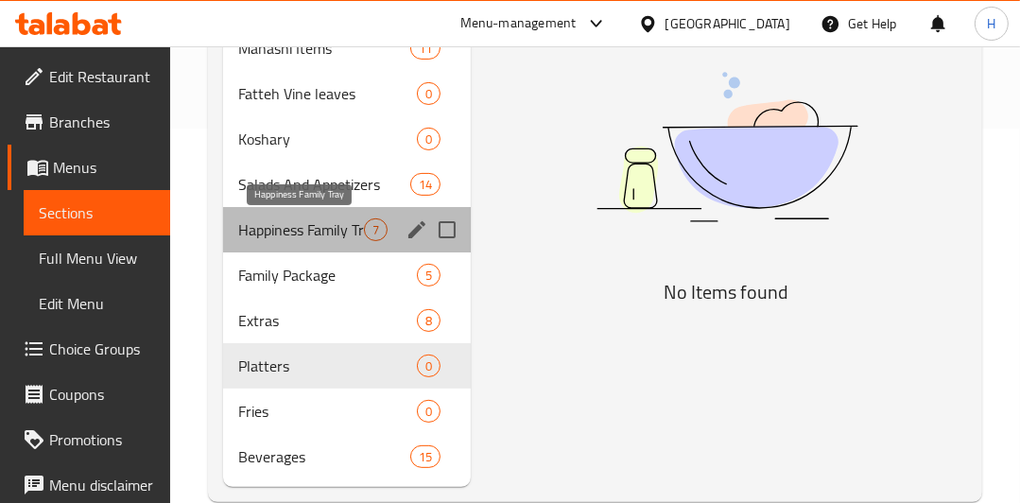
click at [332, 230] on span "Happiness Family Tray" at bounding box center [301, 229] width 126 height 23
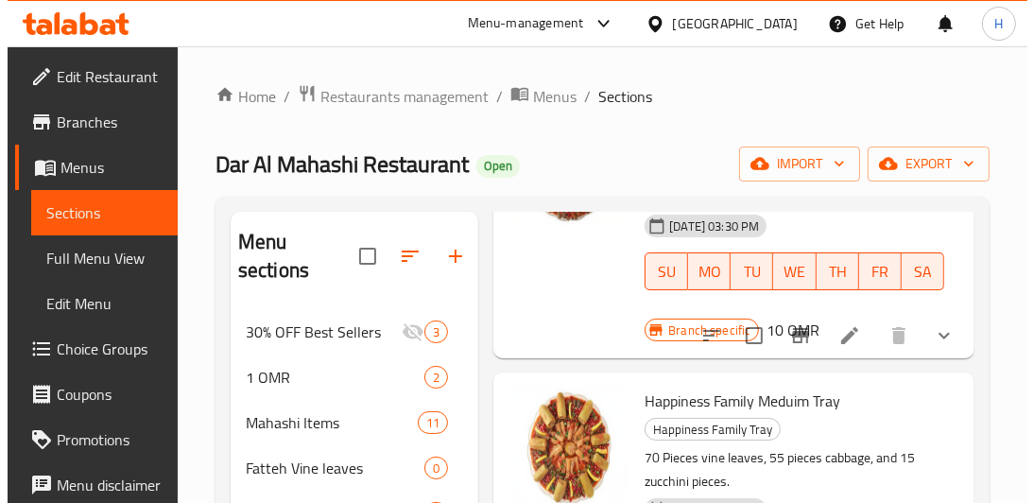
scroll to position [211, 0]
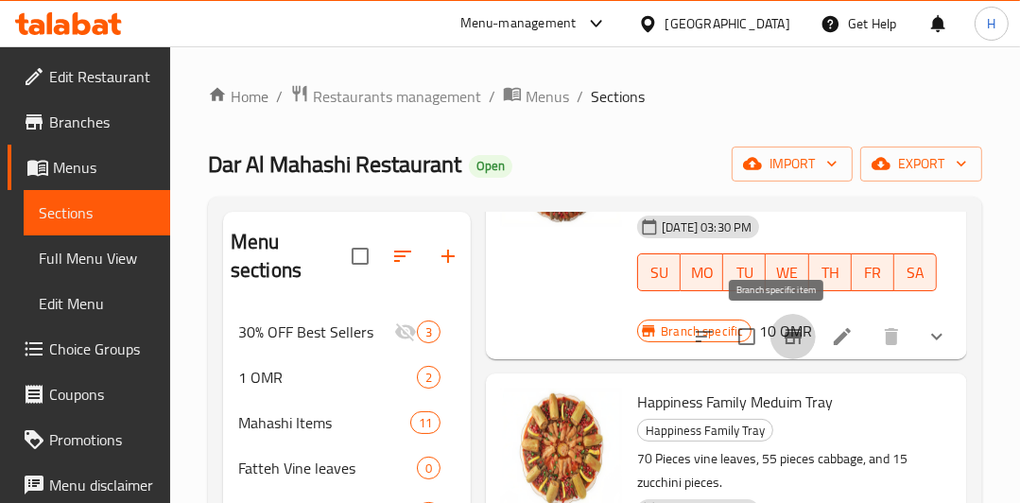
click at [784, 335] on icon "Branch-specific-item" at bounding box center [792, 336] width 17 height 15
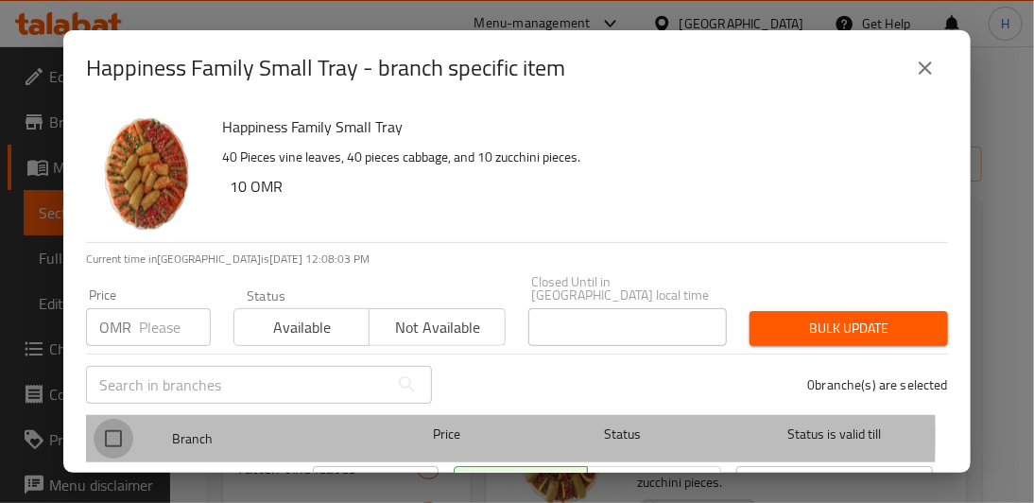
click at [118, 421] on input "checkbox" at bounding box center [114, 439] width 40 height 40
checkbox input "true"
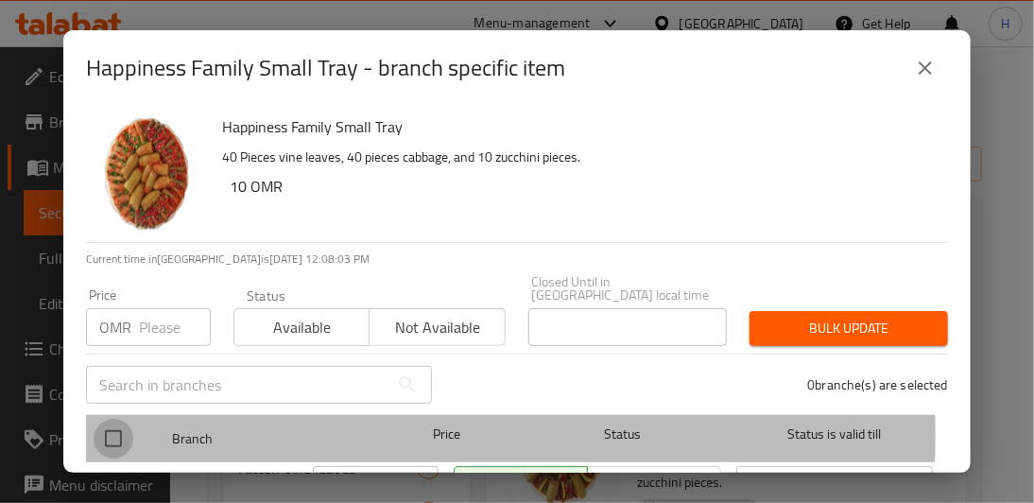
checkbox input "true"
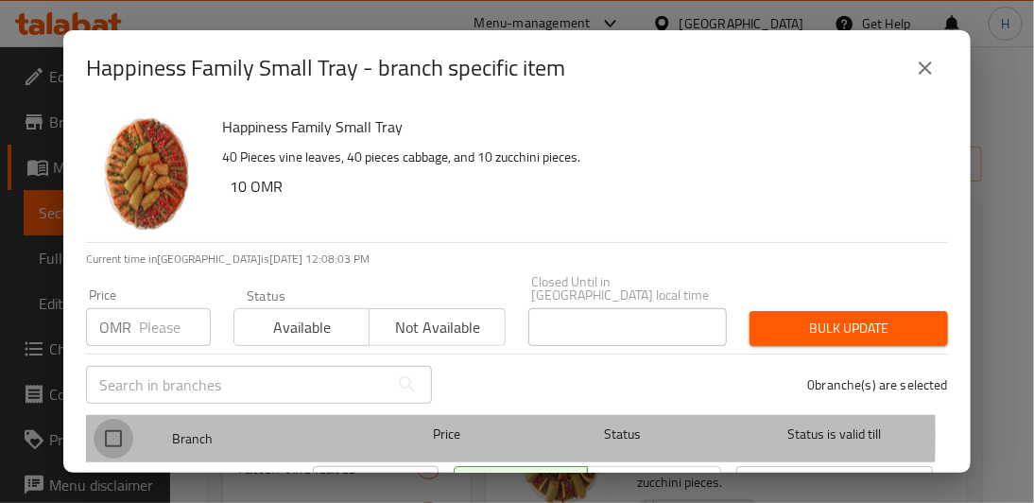
checkbox input "true"
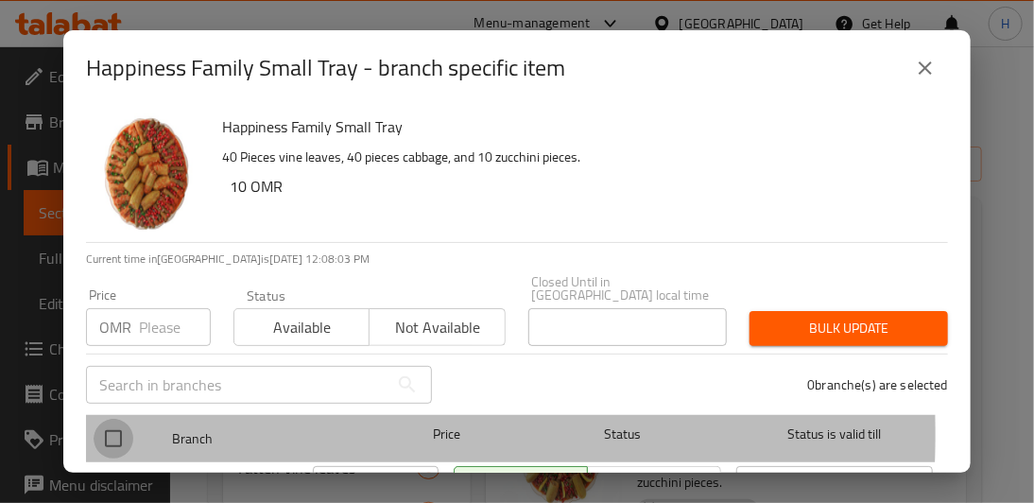
checkbox input "true"
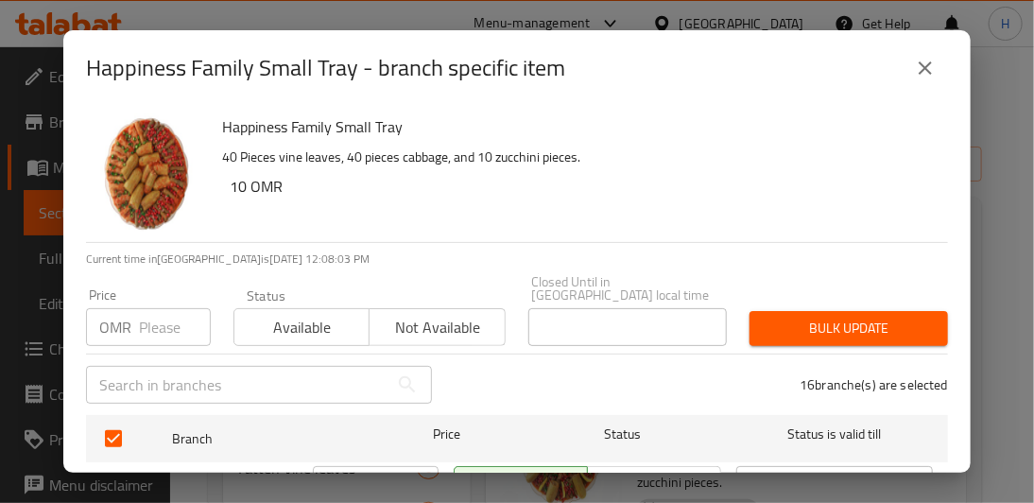
click at [146, 313] on input "number" at bounding box center [175, 327] width 72 height 38
type input "14"
click at [868, 317] on span "Bulk update" at bounding box center [848, 329] width 168 height 24
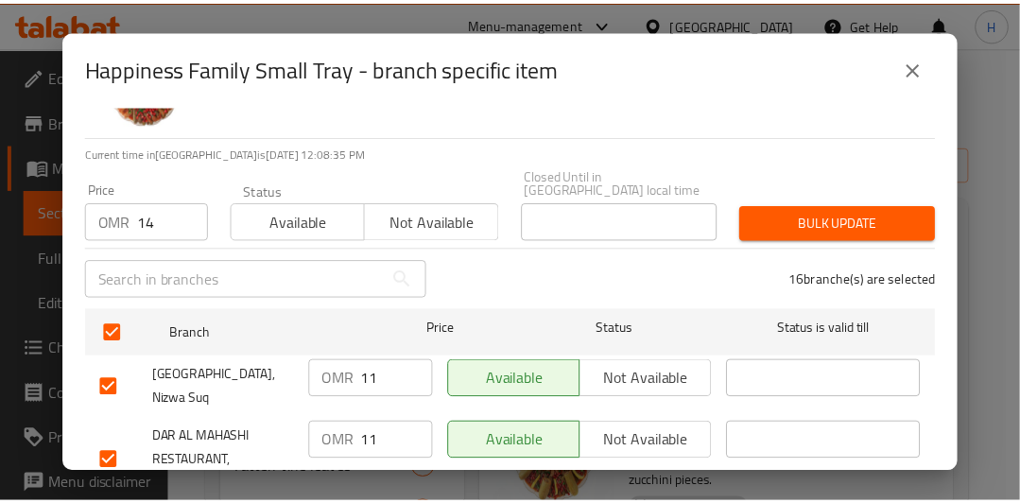
scroll to position [108, 0]
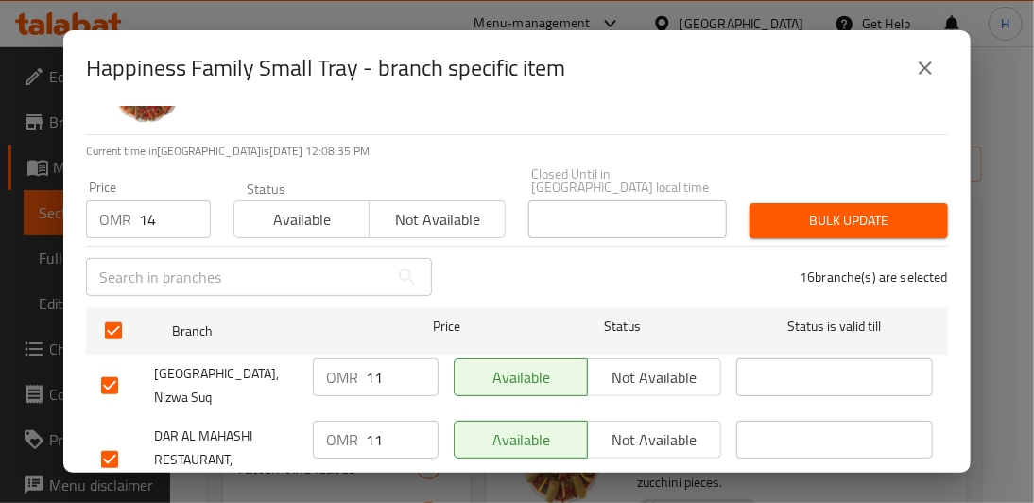
click at [880, 215] on span "Bulk update" at bounding box center [848, 221] width 168 height 24
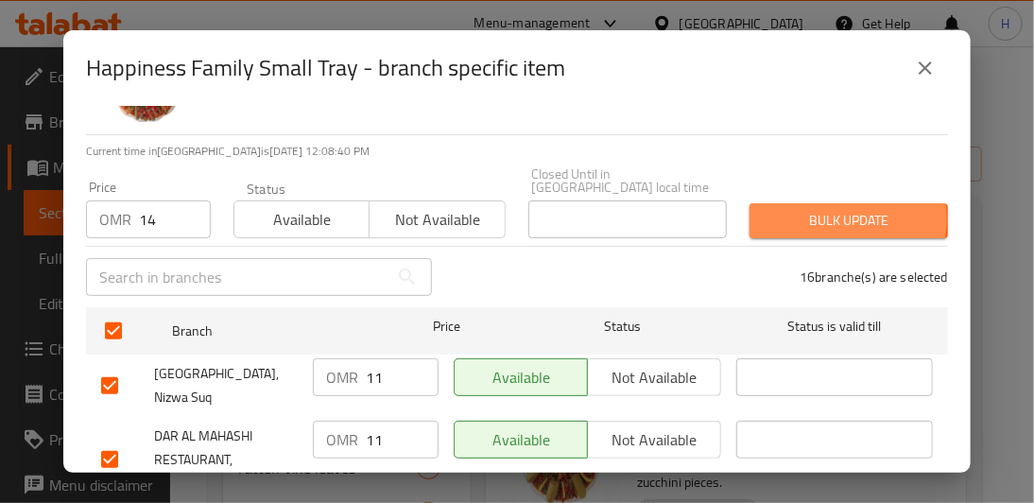
click at [811, 209] on span "Bulk update" at bounding box center [848, 221] width 168 height 24
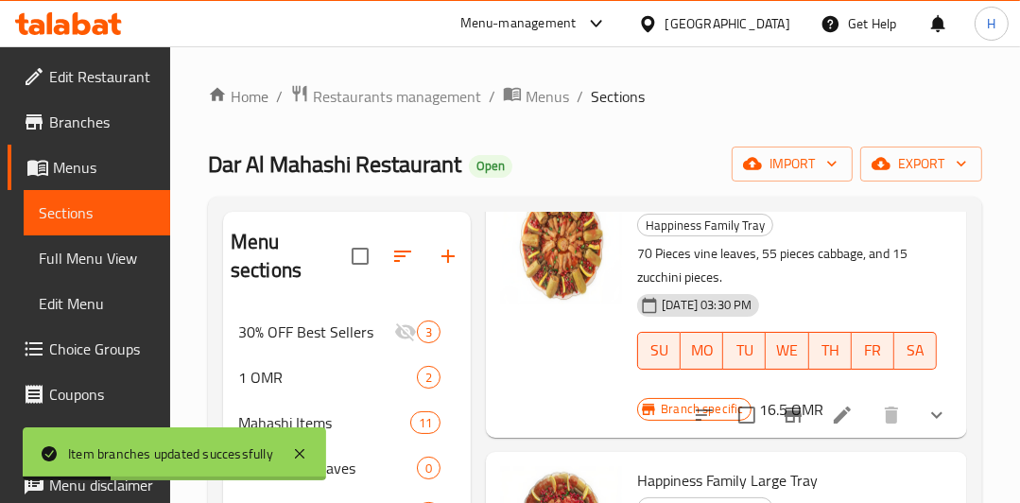
scroll to position [418, 0]
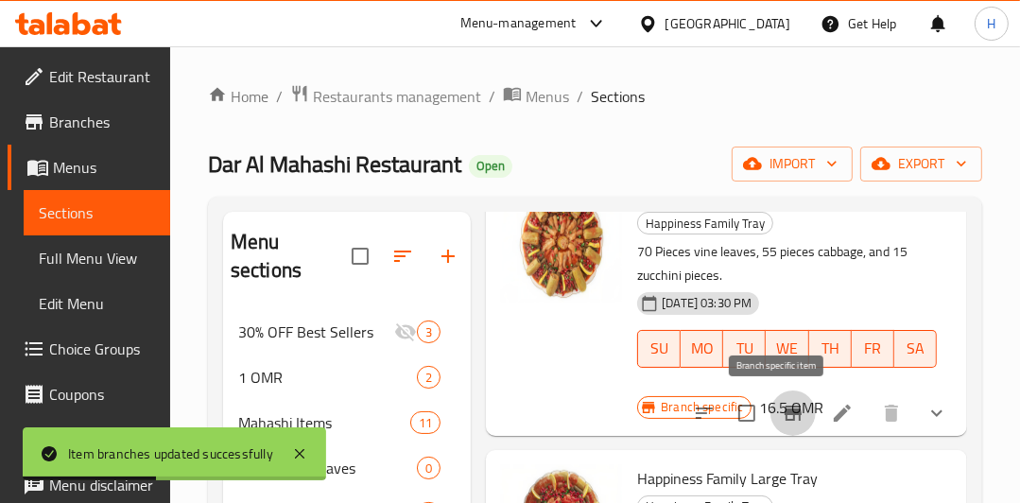
click at [784, 414] on icon "Branch-specific-item" at bounding box center [792, 412] width 17 height 15
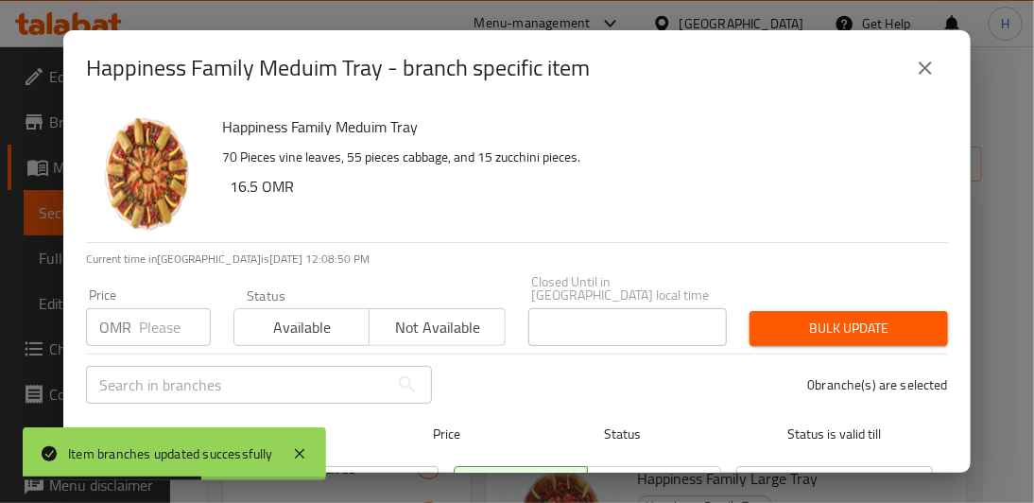
click at [121, 421] on input "checkbox" at bounding box center [114, 439] width 40 height 40
checkbox input "true"
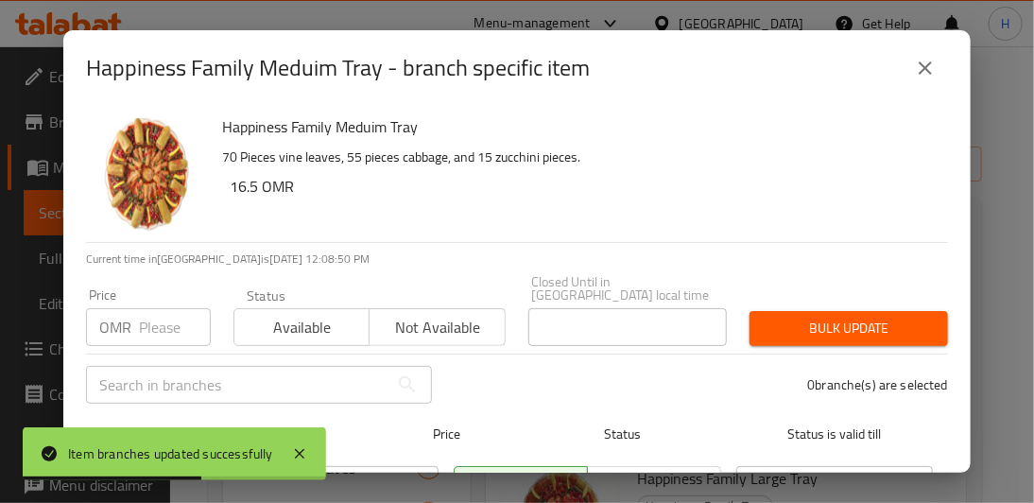
checkbox input "true"
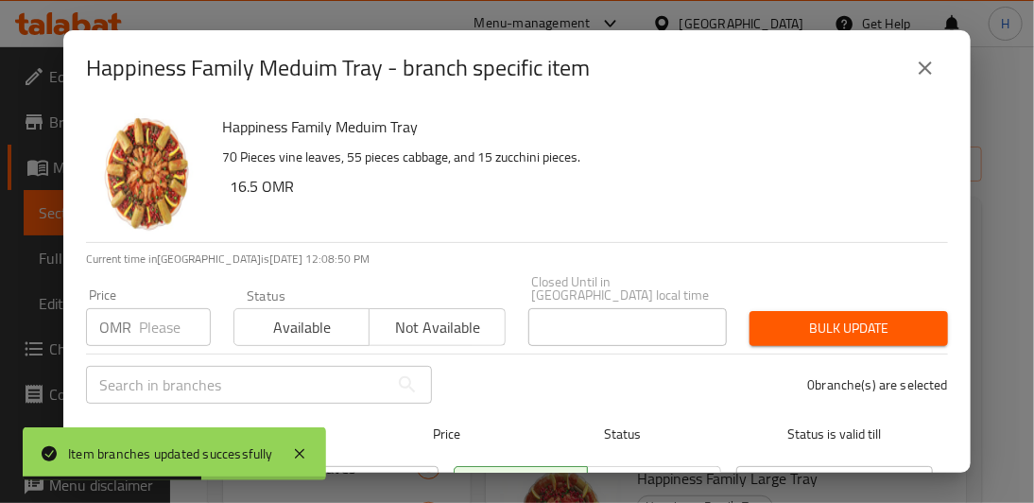
checkbox input "true"
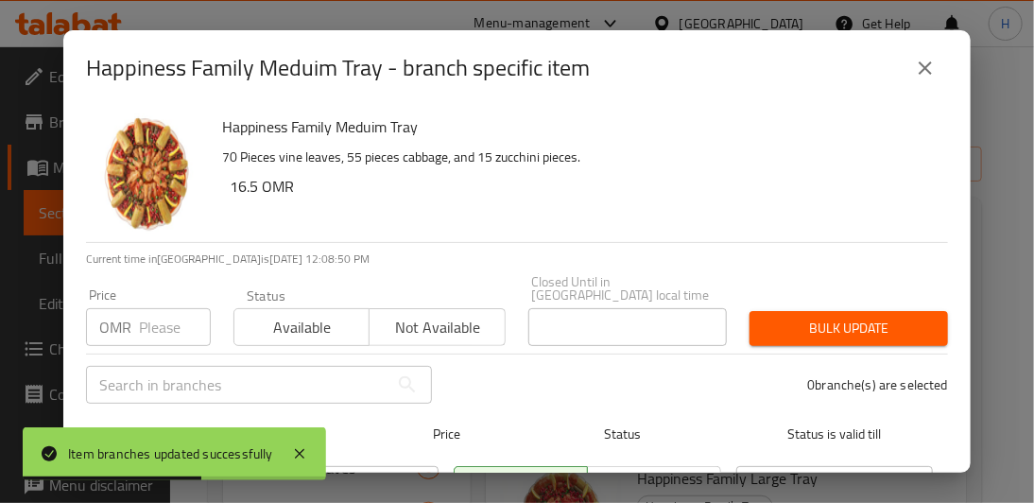
checkbox input "true"
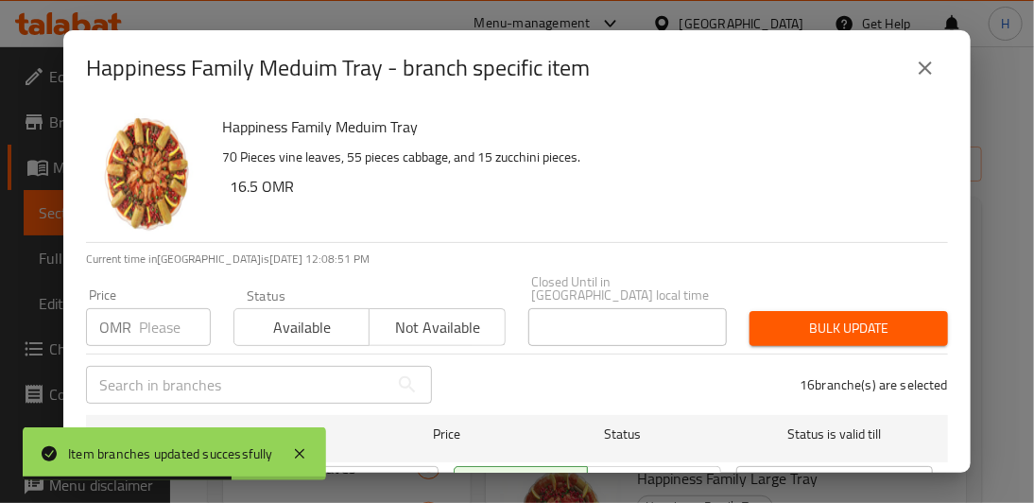
click at [161, 316] on input "number" at bounding box center [175, 327] width 72 height 38
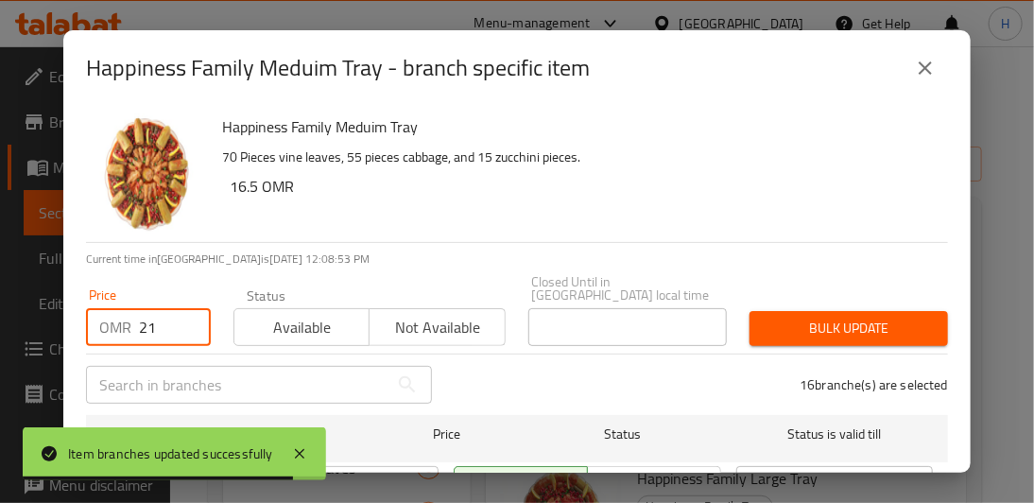
type input "21"
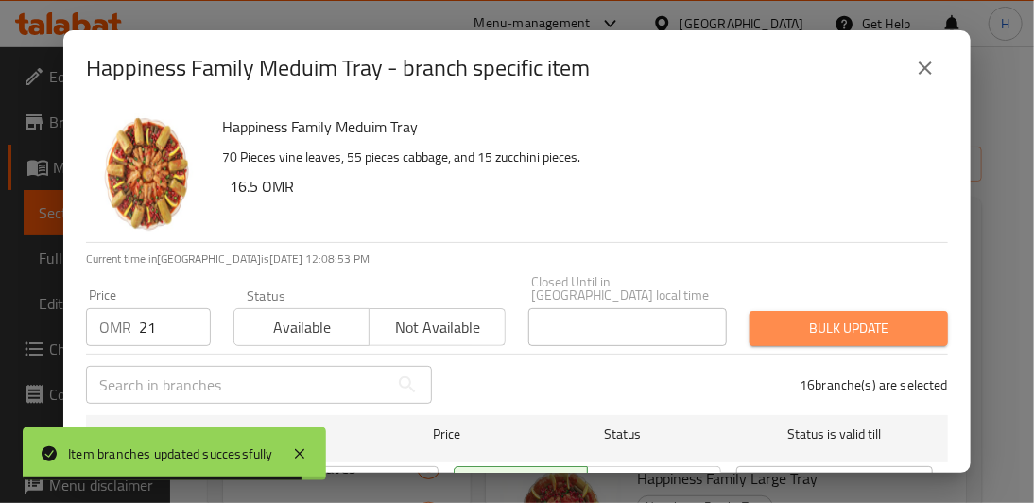
click at [865, 326] on span "Bulk update" at bounding box center [848, 329] width 168 height 24
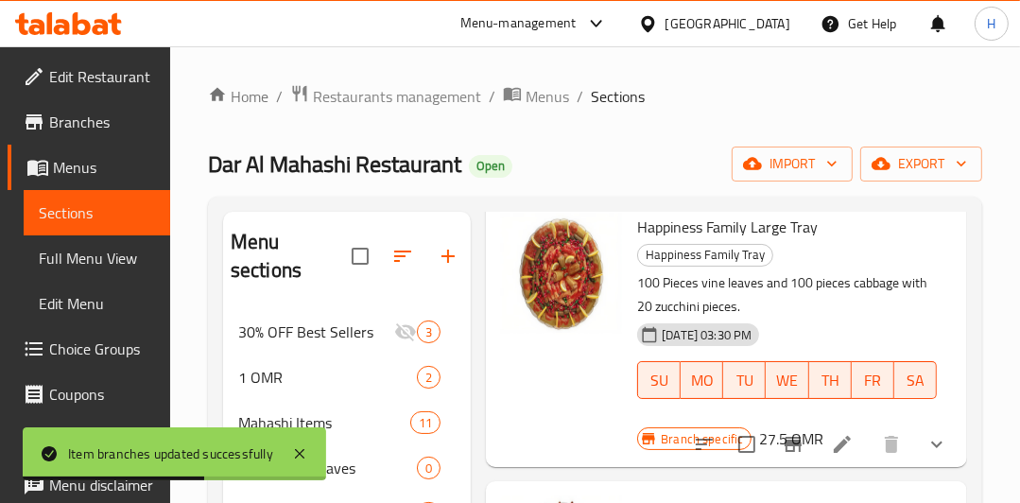
scroll to position [669, 0]
click at [784, 444] on icon "Branch-specific-item" at bounding box center [792, 444] width 17 height 15
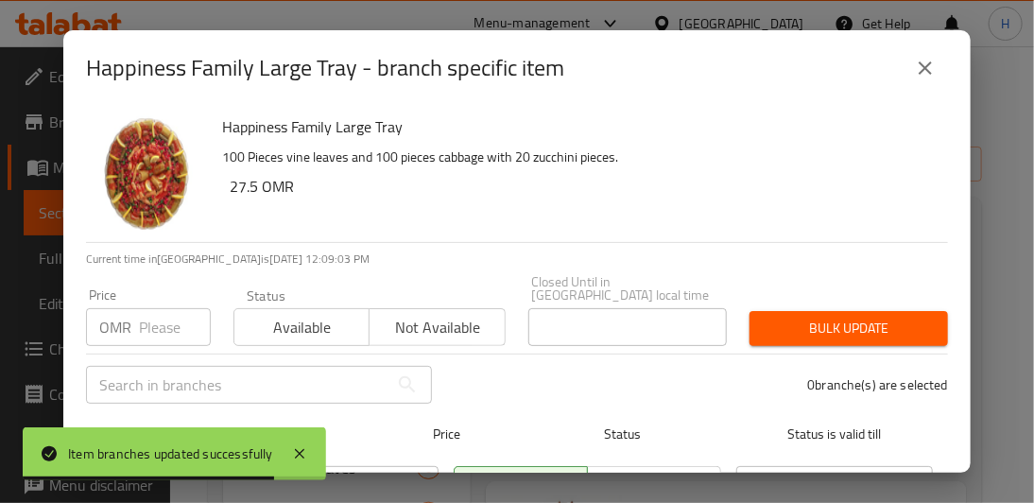
click at [114, 419] on input "checkbox" at bounding box center [114, 439] width 40 height 40
checkbox input "true"
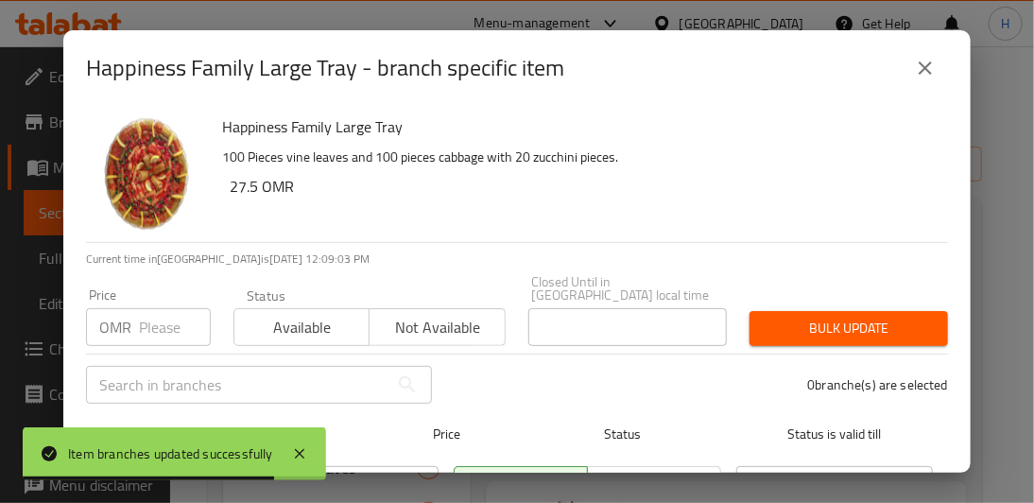
checkbox input "true"
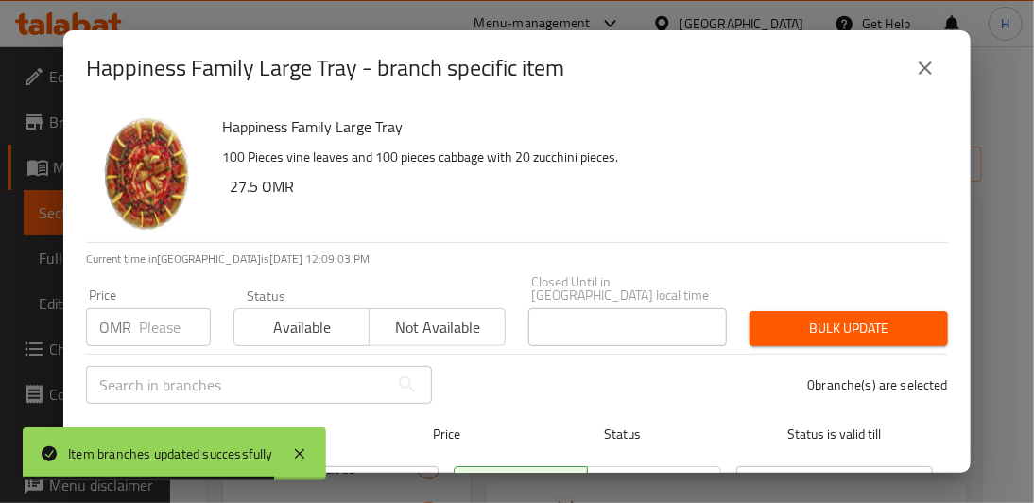
checkbox input "true"
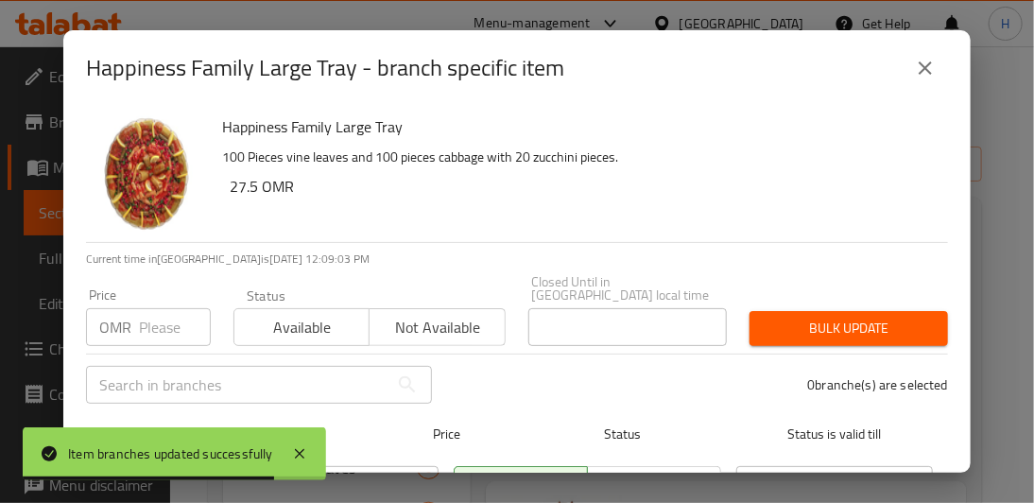
checkbox input "true"
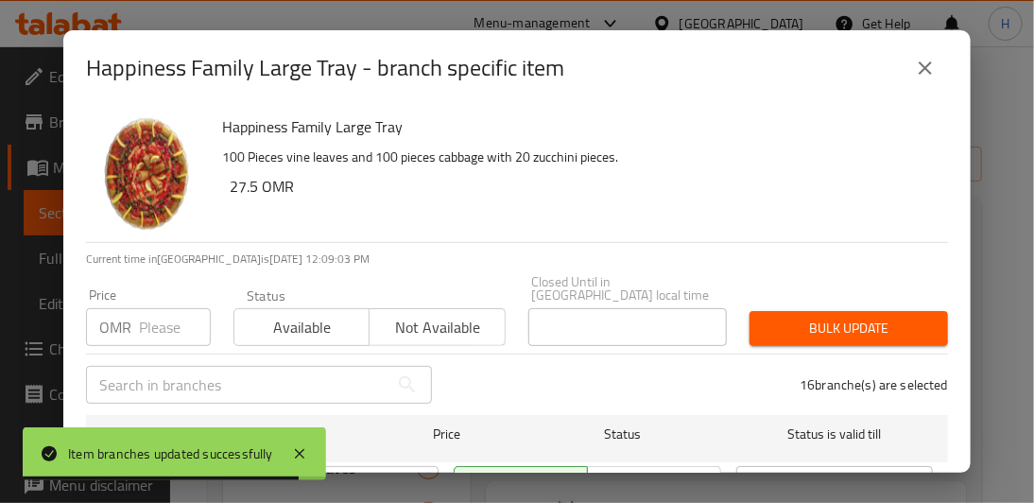
click at [160, 319] on input "number" at bounding box center [175, 327] width 72 height 38
click at [160, 319] on input "32" at bounding box center [175, 327] width 72 height 38
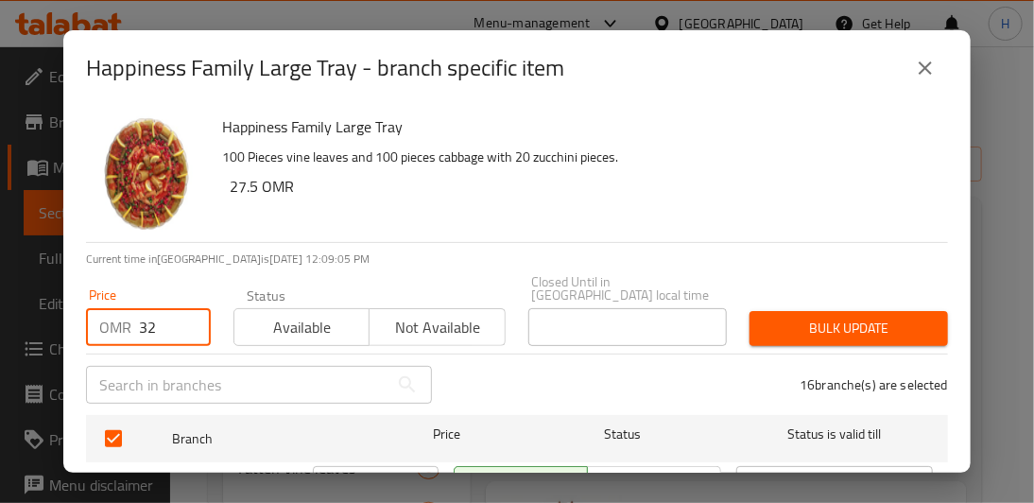
type input "32"
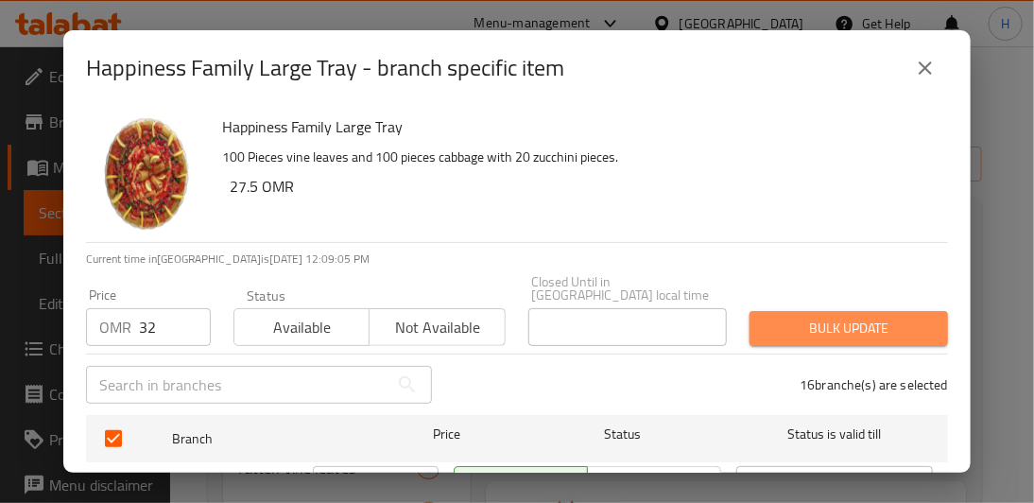
click at [872, 320] on span "Bulk update" at bounding box center [848, 329] width 168 height 24
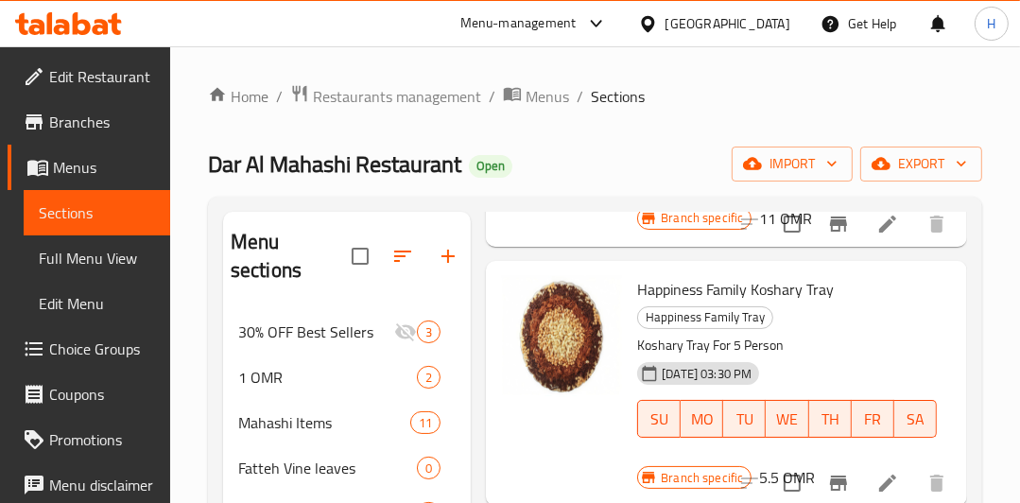
scroll to position [1189, 0]
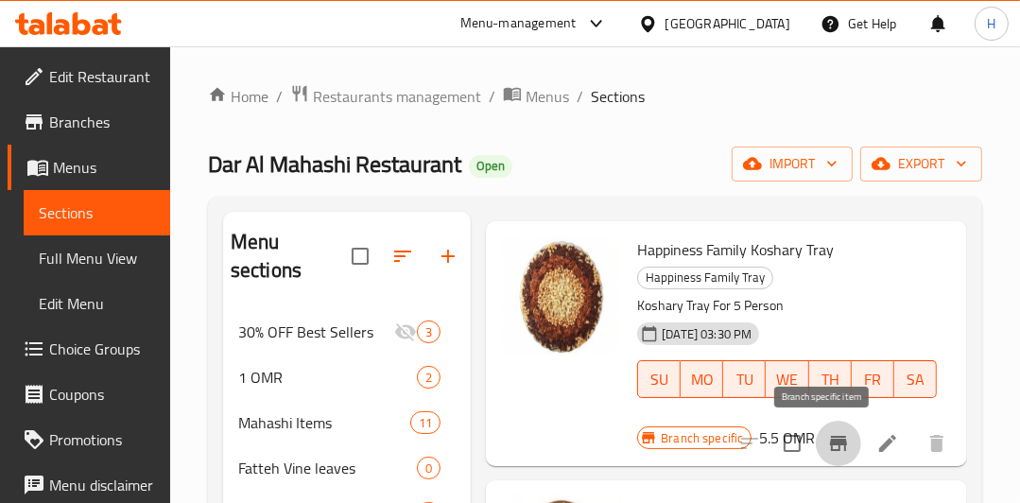
click at [830, 449] on icon "Branch-specific-item" at bounding box center [838, 443] width 17 height 15
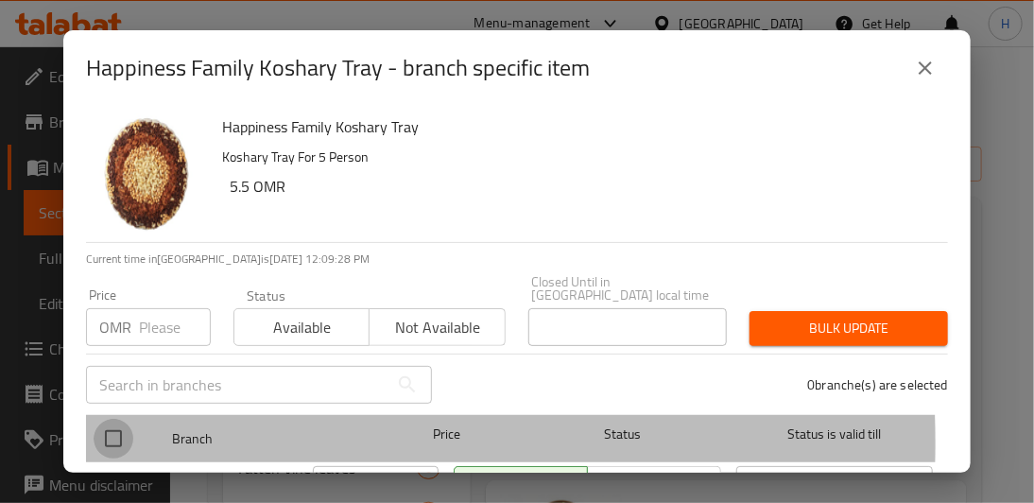
click at [113, 429] on input "checkbox" at bounding box center [114, 439] width 40 height 40
checkbox input "true"
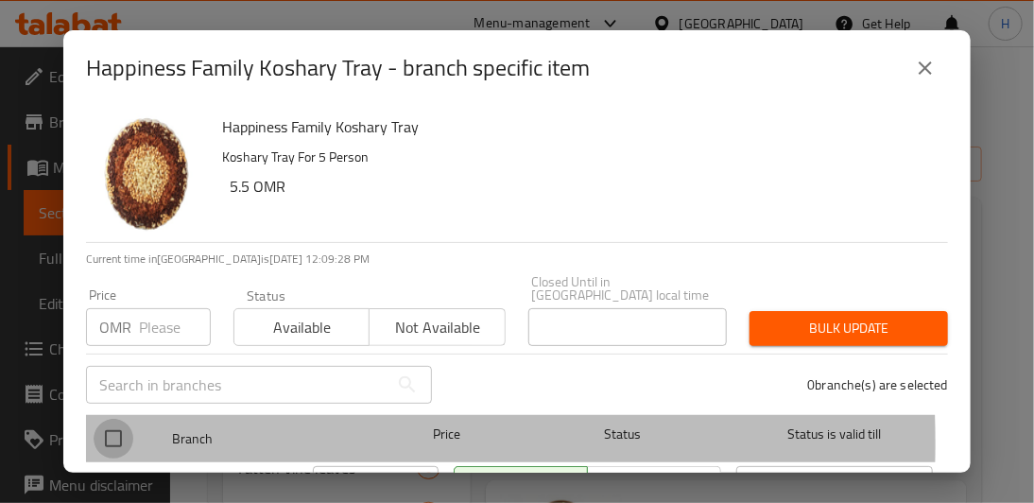
checkbox input "true"
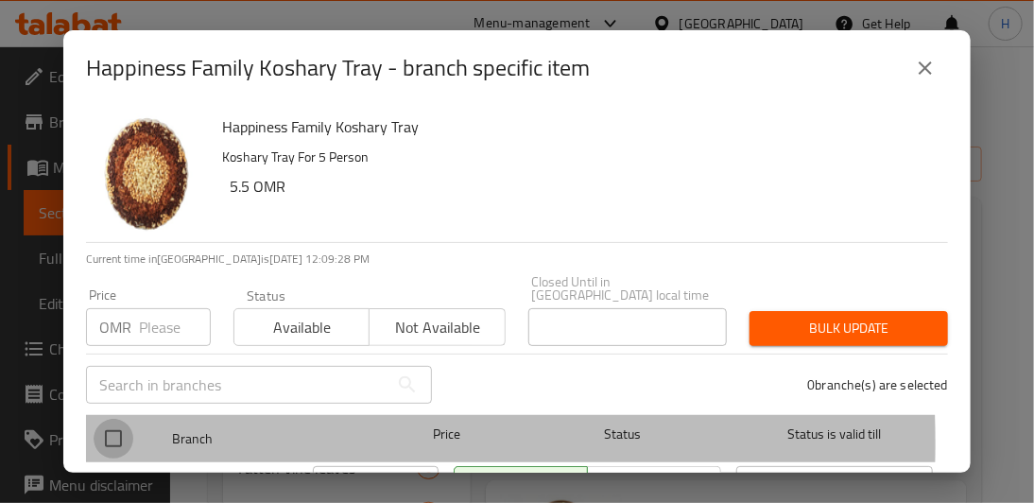
checkbox input "true"
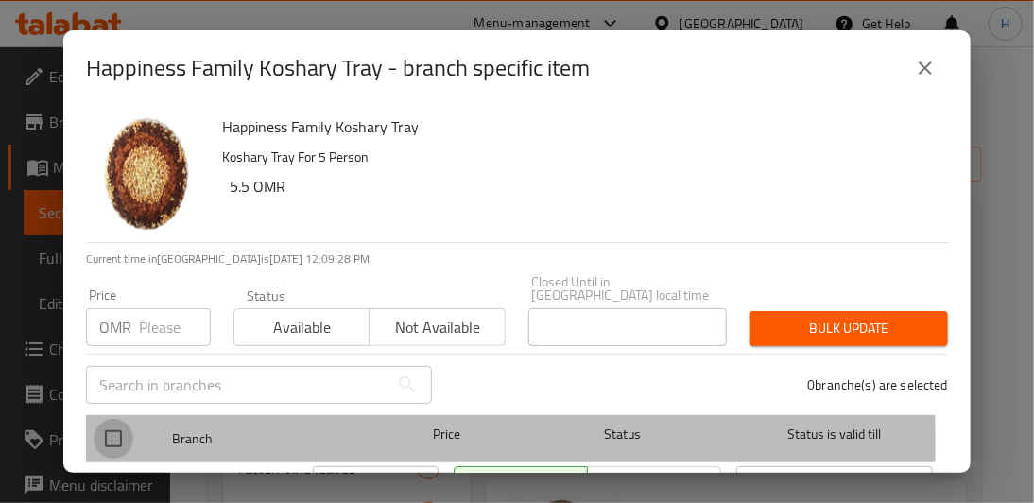
checkbox input "true"
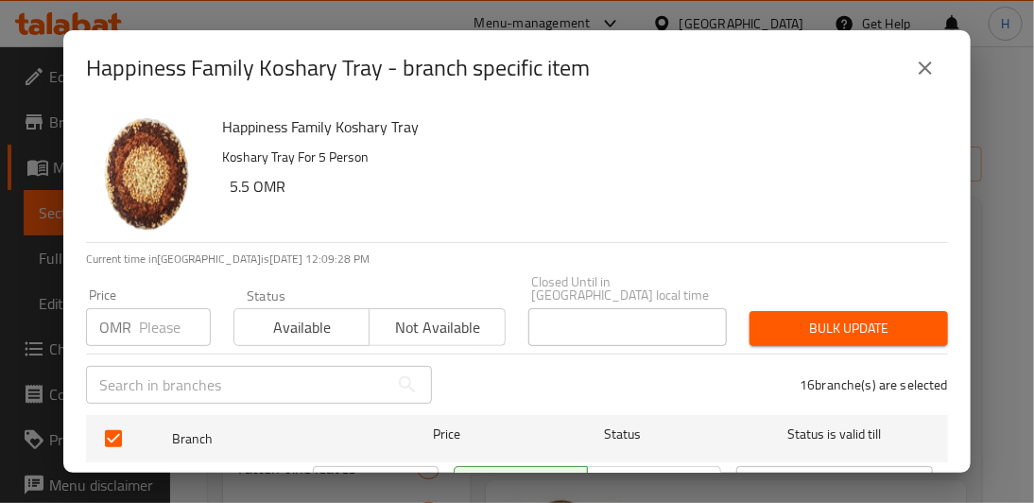
click at [151, 308] on input "number" at bounding box center [175, 327] width 72 height 38
type input "8"
click at [785, 317] on span "Bulk update" at bounding box center [848, 329] width 168 height 24
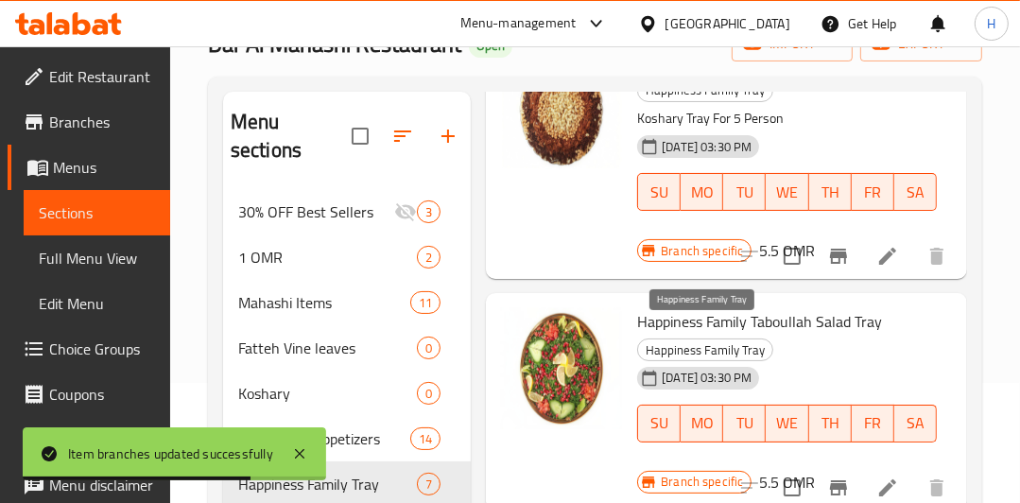
scroll to position [121, 0]
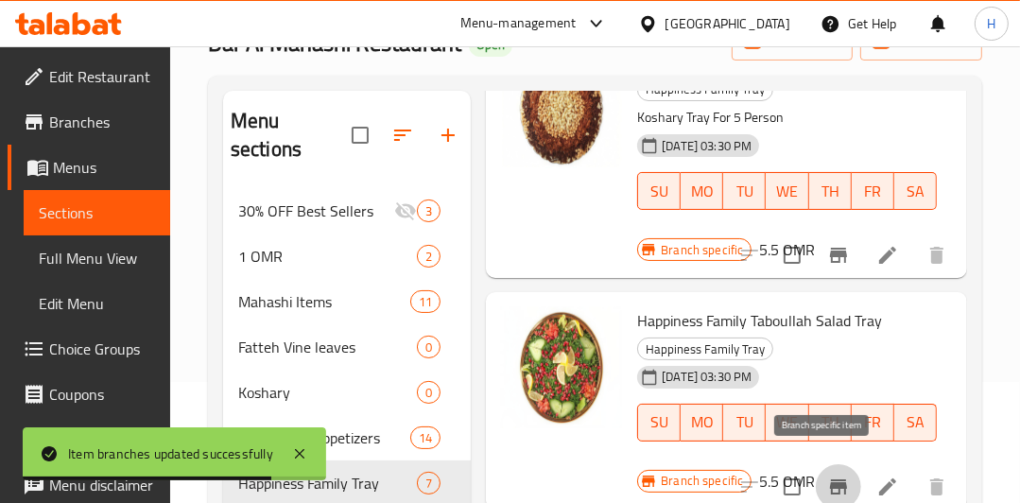
click at [830, 479] on icon "Branch-specific-item" at bounding box center [838, 486] width 17 height 15
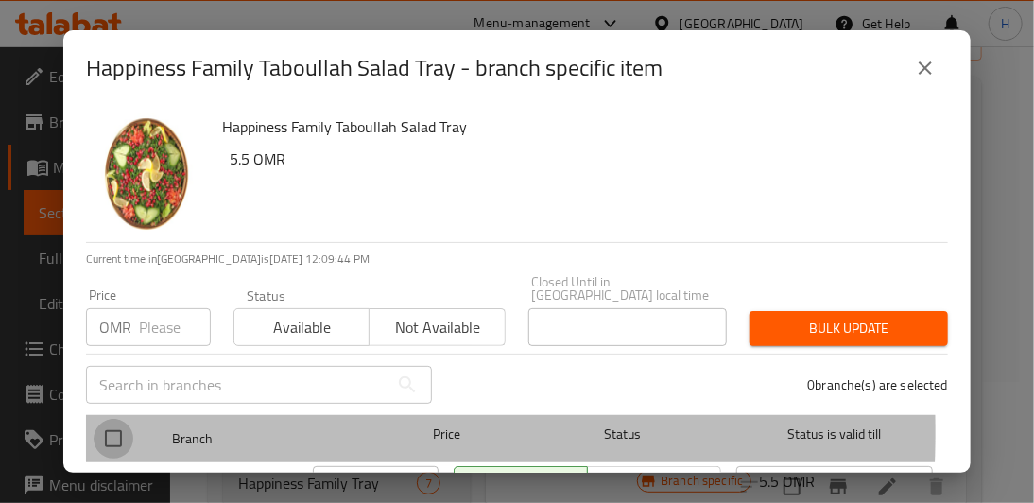
click at [110, 419] on input "checkbox" at bounding box center [114, 439] width 40 height 40
checkbox input "true"
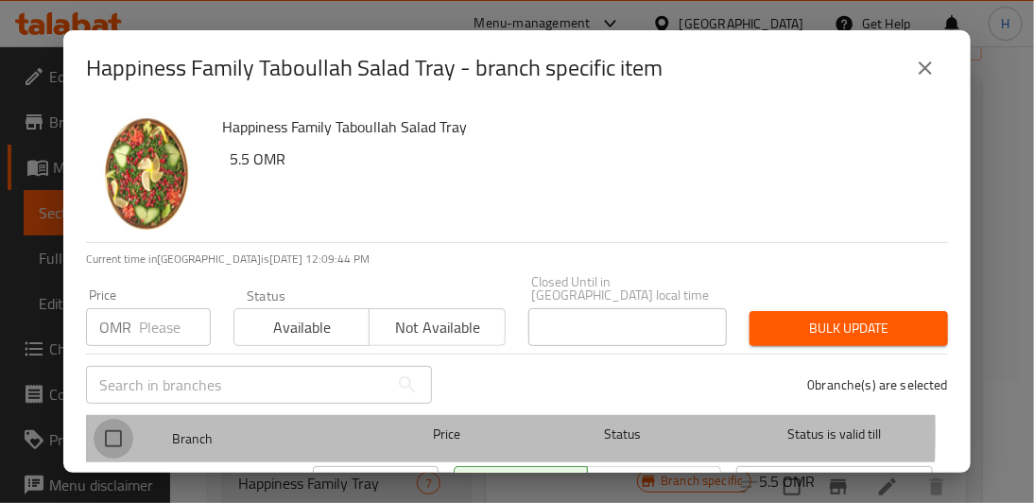
checkbox input "true"
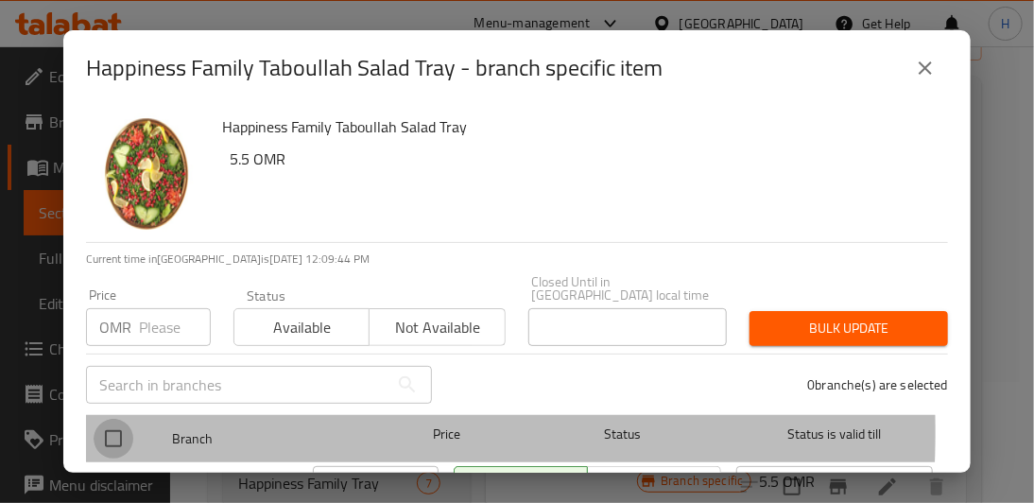
checkbox input "true"
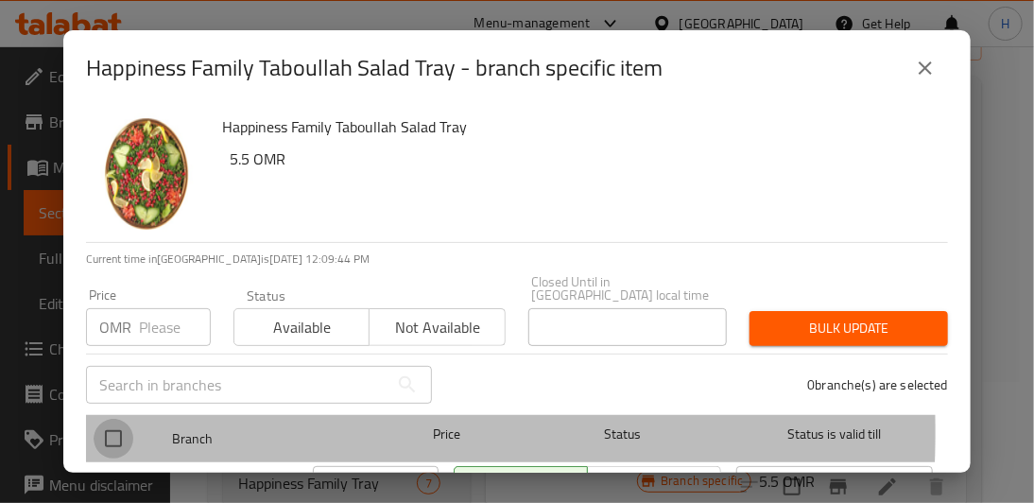
checkbox input "true"
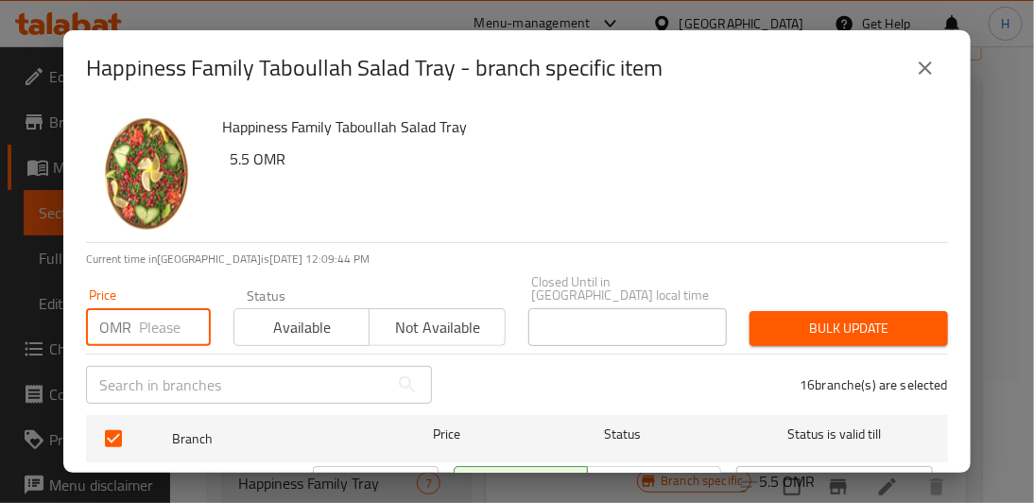
click at [151, 317] on input "number" at bounding box center [175, 327] width 72 height 38
type input "8"
click at [866, 326] on span "Bulk update" at bounding box center [848, 329] width 168 height 24
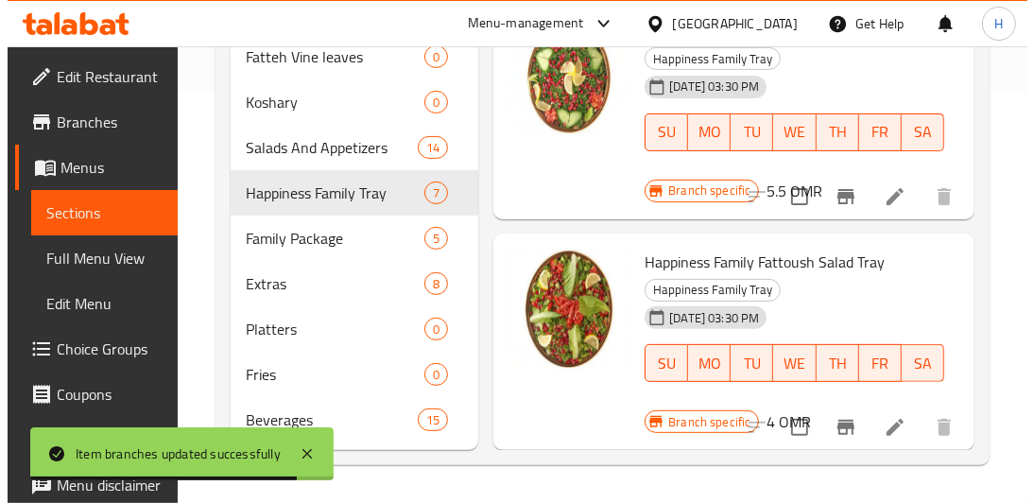
scroll to position [1262, 0]
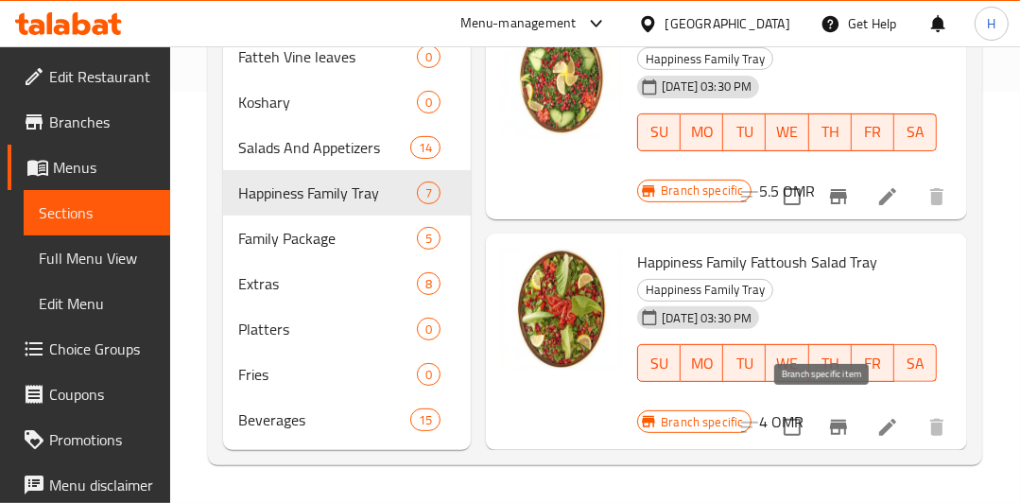
click at [830, 422] on icon "Branch-specific-item" at bounding box center [838, 427] width 17 height 15
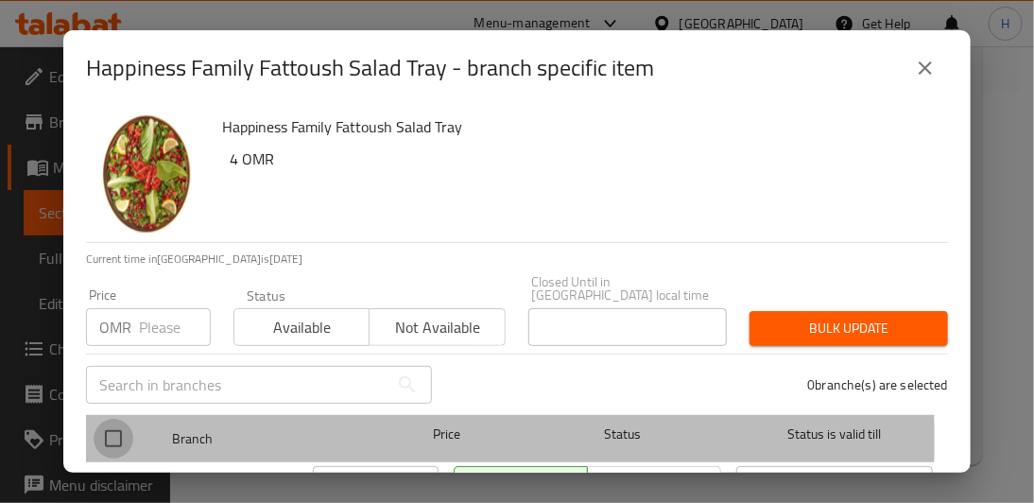
click at [102, 426] on input "checkbox" at bounding box center [114, 439] width 40 height 40
checkbox input "true"
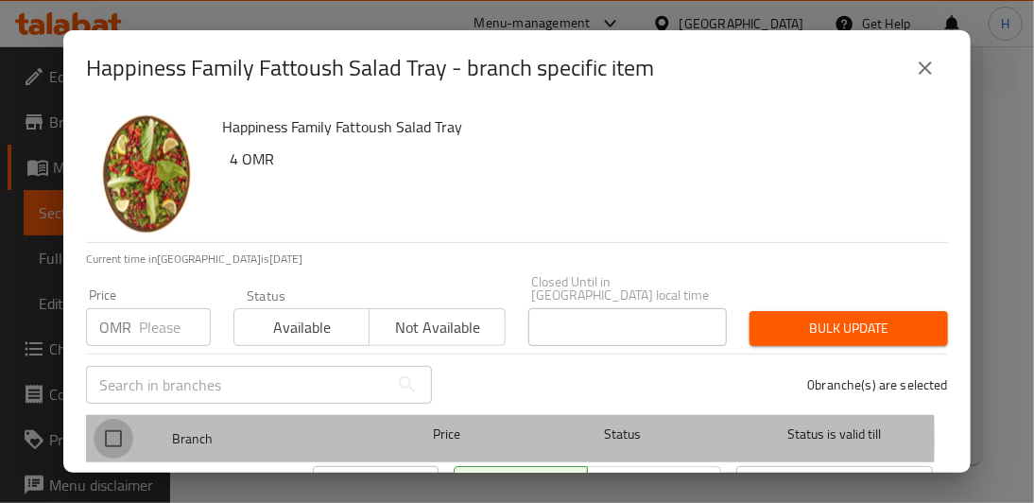
checkbox input "true"
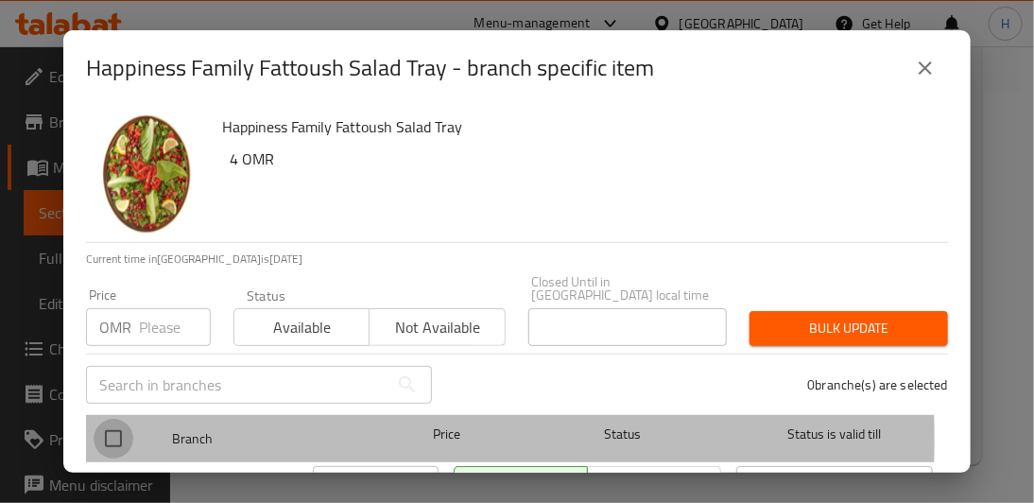
checkbox input "true"
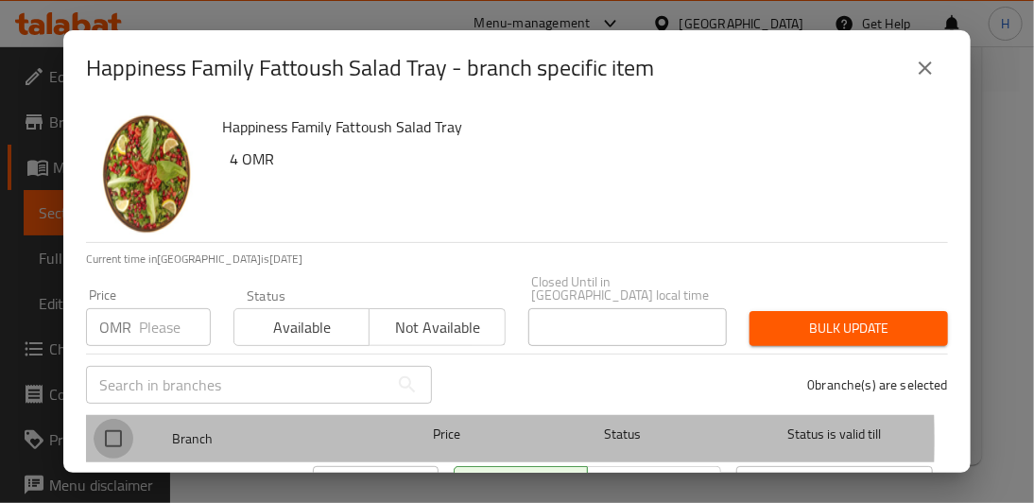
checkbox input "true"
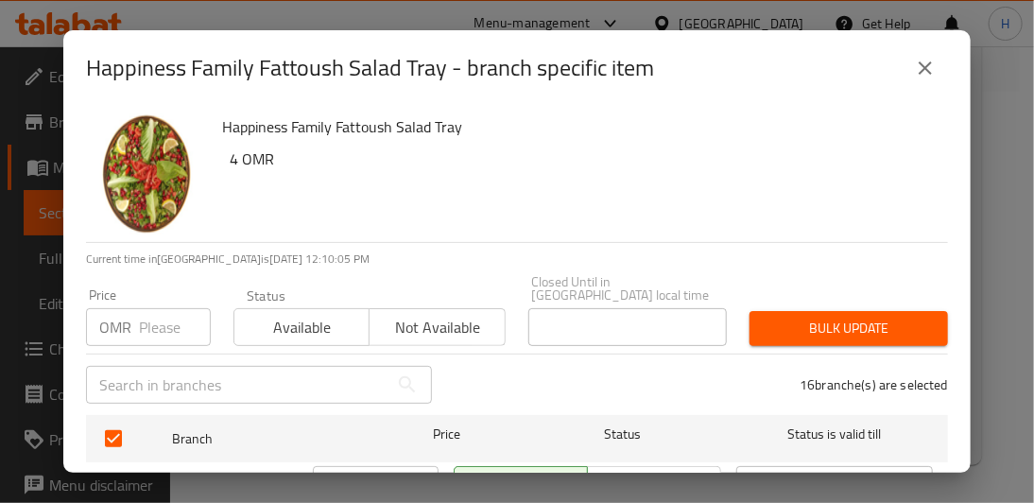
click at [162, 317] on input "number" at bounding box center [175, 327] width 72 height 38
type input "8"
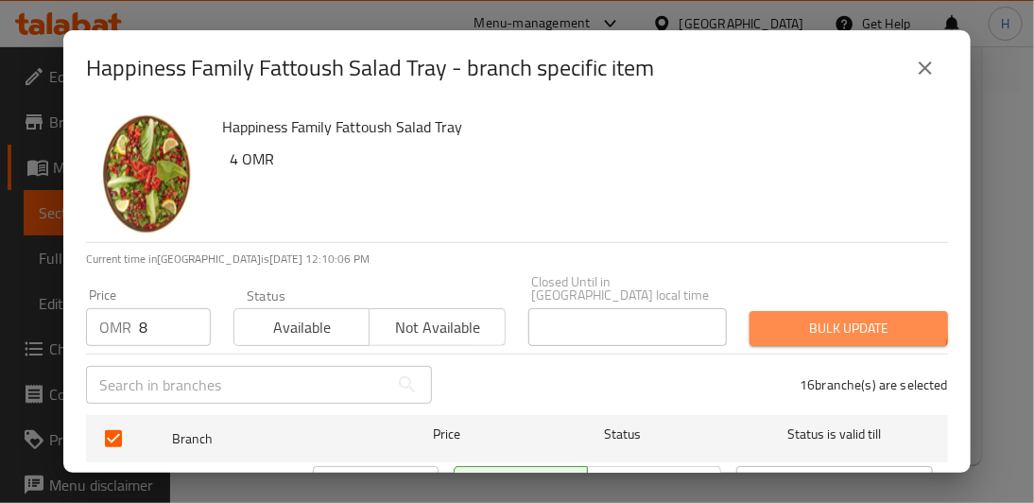
click at [834, 317] on span "Bulk update" at bounding box center [848, 329] width 168 height 24
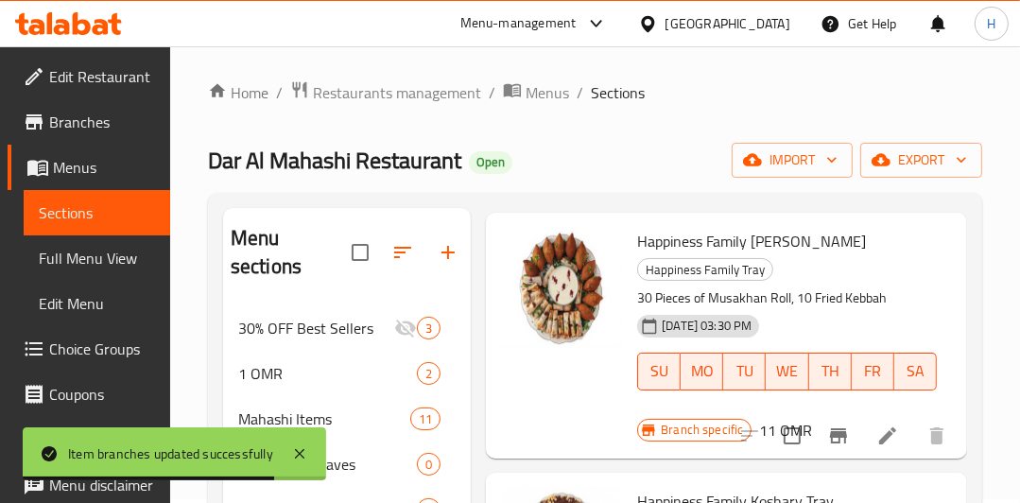
scroll to position [934, 0]
click at [830, 428] on icon "Branch-specific-item" at bounding box center [838, 435] width 17 height 15
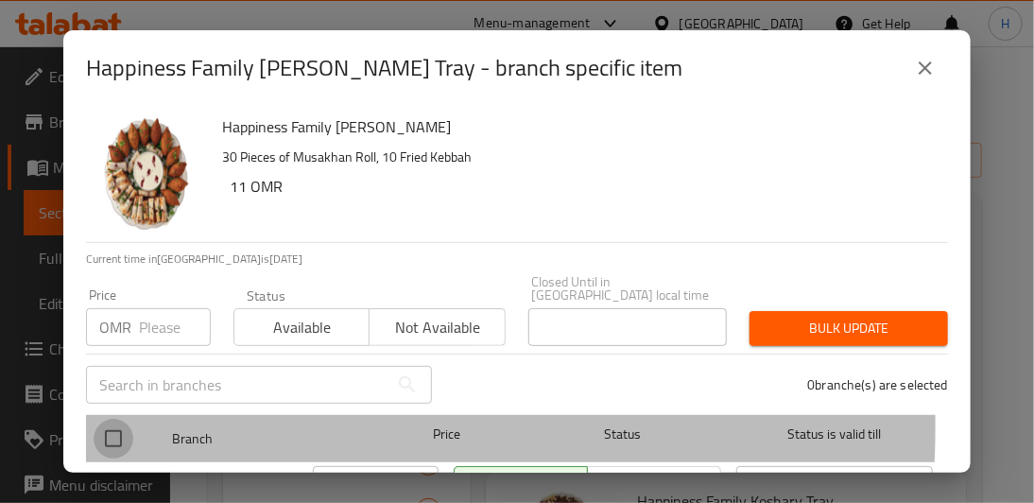
click at [115, 419] on input "checkbox" at bounding box center [114, 439] width 40 height 40
checkbox input "true"
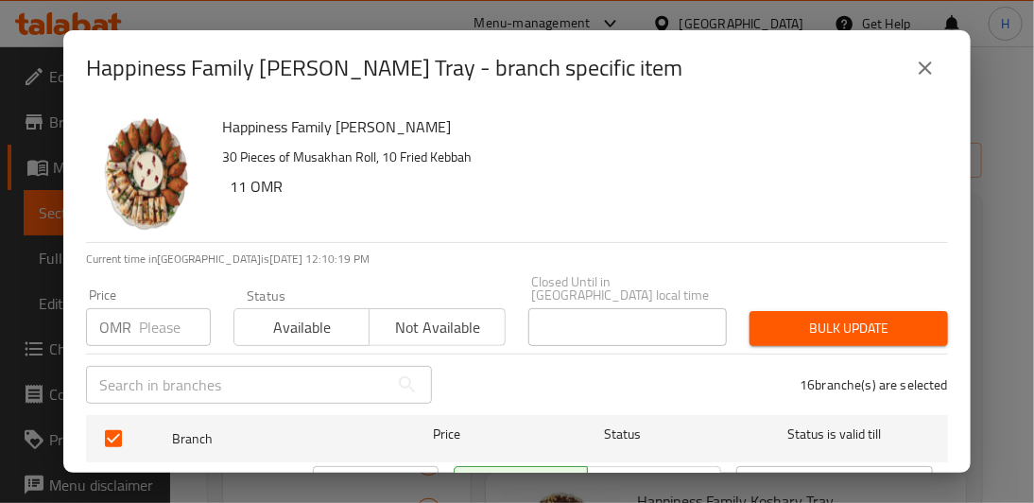
click at [149, 319] on input "number" at bounding box center [175, 327] width 72 height 38
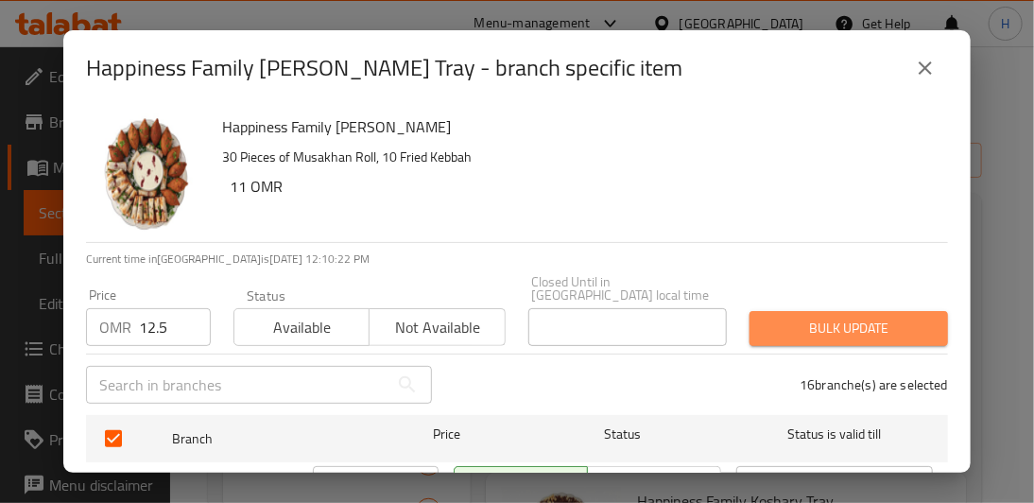
click at [843, 317] on span "Bulk update" at bounding box center [848, 329] width 168 height 24
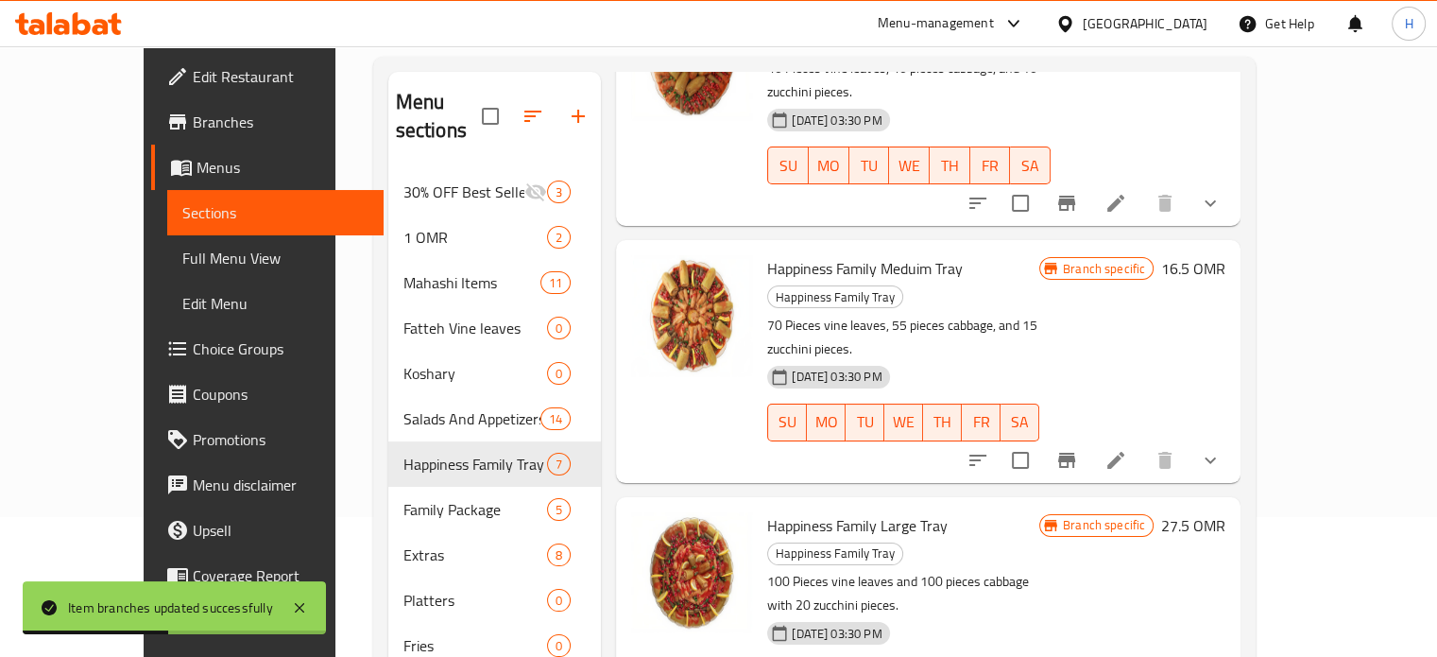
scroll to position [178, 0]
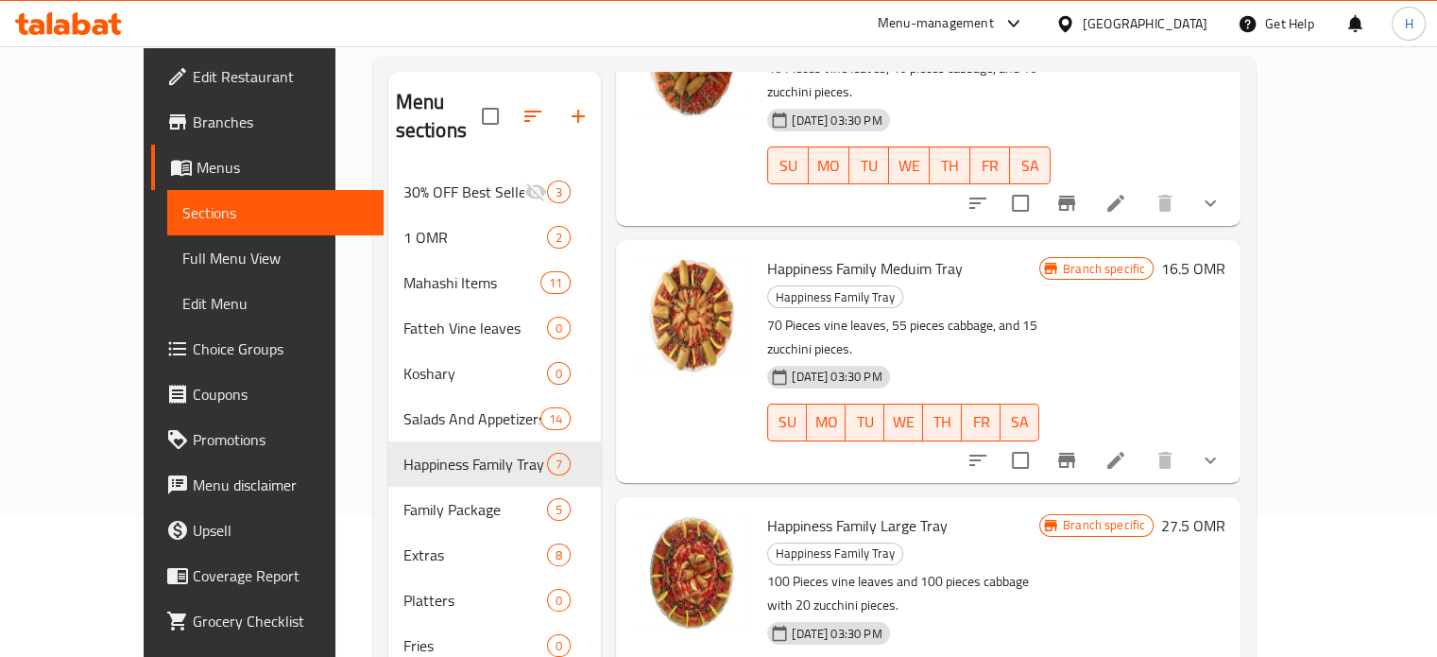
click at [63, 27] on icon at bounding box center [62, 27] width 16 height 16
